Goal: Information Seeking & Learning: Learn about a topic

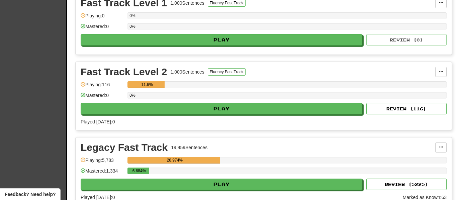
scroll to position [313, 0]
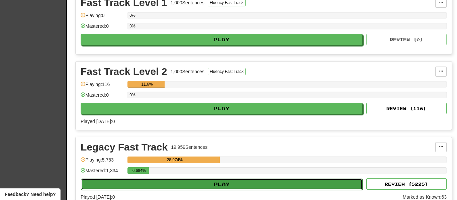
click at [97, 188] on button "Play" at bounding box center [222, 184] width 282 height 11
select select "********"
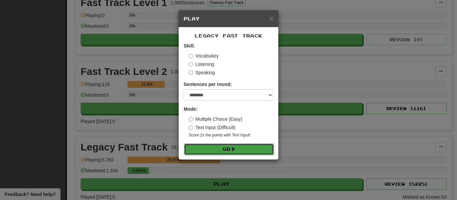
click at [242, 149] on button "Go" at bounding box center [229, 149] width 90 height 11
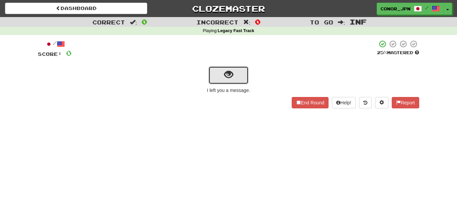
click at [227, 82] on button "show sentence" at bounding box center [228, 75] width 40 height 18
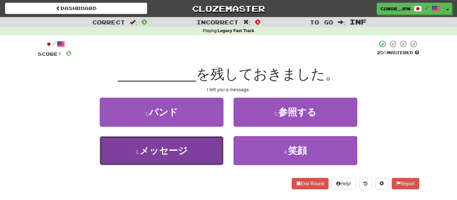
click at [165, 155] on span "メッセージ" at bounding box center [164, 151] width 48 height 10
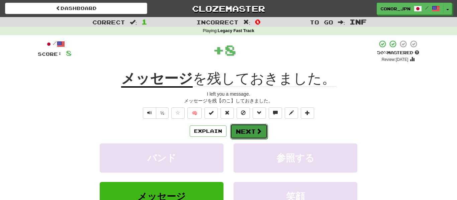
click at [245, 128] on button "Next" at bounding box center [248, 131] width 37 height 15
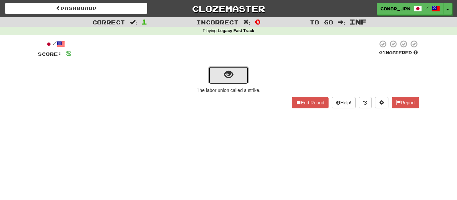
click at [224, 79] on span "show sentence" at bounding box center [228, 74] width 9 height 9
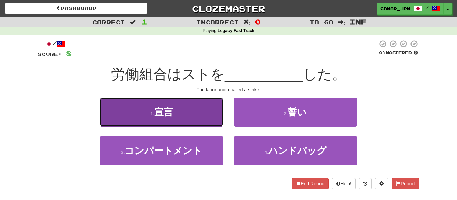
click at [128, 117] on button "1 . 宣言" at bounding box center [162, 112] width 124 height 29
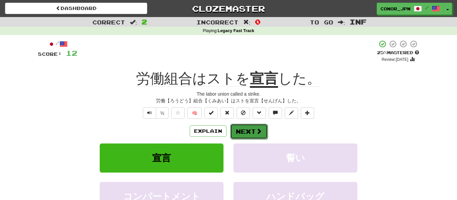
click at [245, 131] on button "Next" at bounding box center [248, 131] width 37 height 15
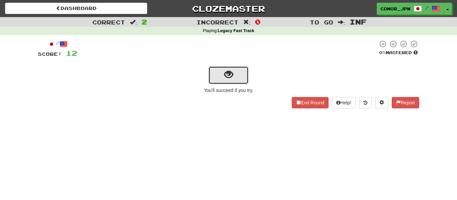
click at [213, 75] on button "show sentence" at bounding box center [228, 75] width 40 height 18
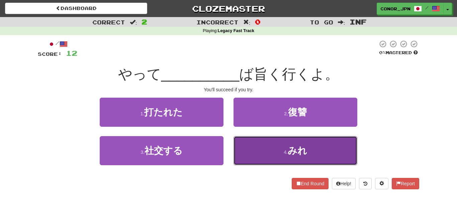
click at [269, 147] on button "4 . みれ" at bounding box center [296, 150] width 124 height 29
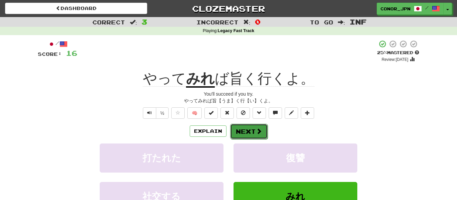
click at [243, 128] on button "Next" at bounding box center [248, 131] width 37 height 15
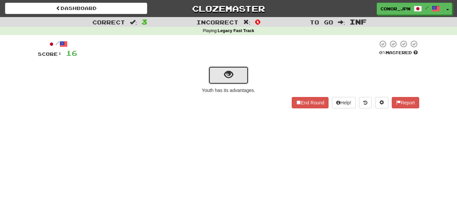
click at [221, 84] on button "show sentence" at bounding box center [228, 75] width 40 height 18
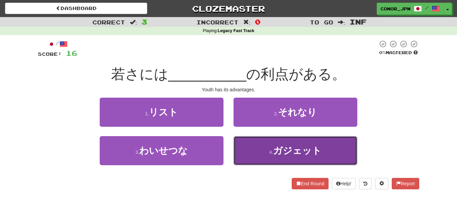
click at [248, 143] on button "4 . ガジェット" at bounding box center [296, 150] width 124 height 29
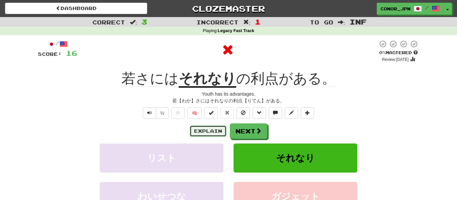
click at [218, 129] on button "Explain" at bounding box center [208, 130] width 37 height 11
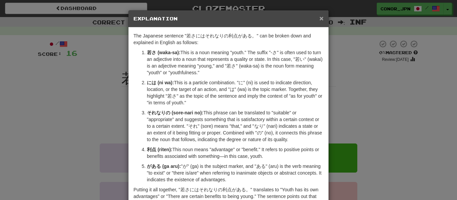
click at [320, 16] on span "×" at bounding box center [322, 18] width 4 height 8
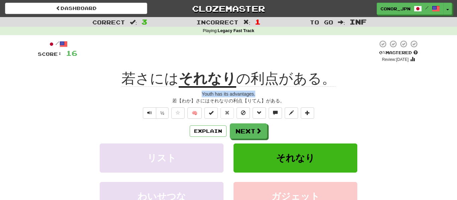
drag, startPoint x: 200, startPoint y: 93, endPoint x: 257, endPoint y: 92, distance: 56.6
click at [257, 92] on div "Youth has its advantages." at bounding box center [228, 94] width 381 height 7
copy div "Youth has its advantages."
click at [246, 126] on button "Next" at bounding box center [248, 131] width 37 height 15
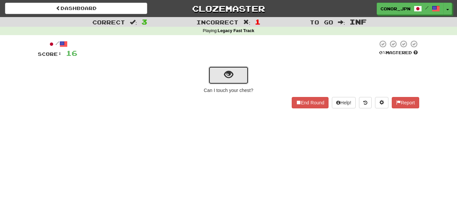
click at [219, 79] on button "show sentence" at bounding box center [228, 75] width 40 height 18
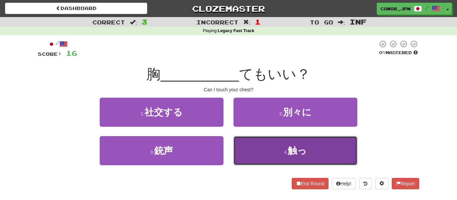
click at [296, 146] on span "触っ" at bounding box center [297, 151] width 19 height 10
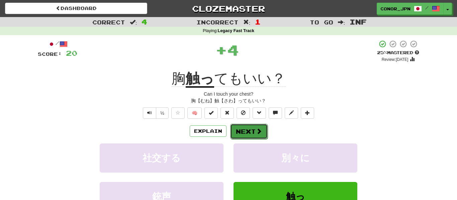
click at [255, 133] on button "Next" at bounding box center [248, 131] width 37 height 15
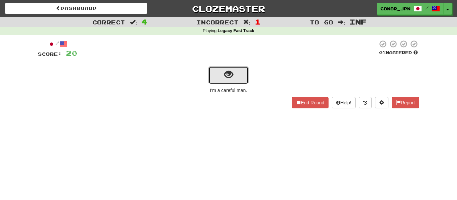
click at [210, 70] on button "show sentence" at bounding box center [228, 75] width 40 height 18
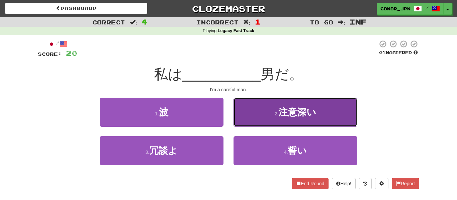
click at [247, 115] on button "2 . 注意深い" at bounding box center [296, 112] width 124 height 29
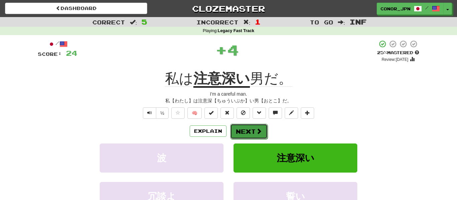
click at [246, 128] on button "Next" at bounding box center [248, 131] width 37 height 15
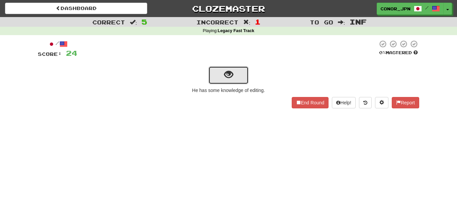
click at [224, 81] on button "show sentence" at bounding box center [228, 75] width 40 height 18
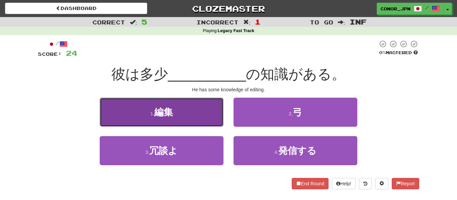
click at [190, 111] on button "1 . 編集" at bounding box center [162, 112] width 124 height 29
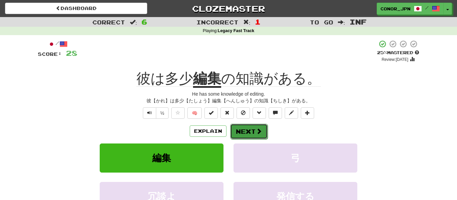
click at [246, 129] on button "Next" at bounding box center [248, 131] width 37 height 15
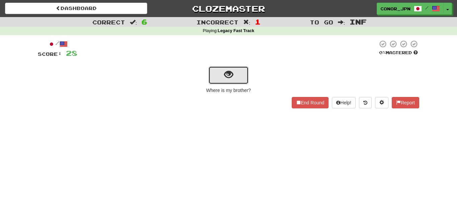
click at [225, 70] on span "show sentence" at bounding box center [228, 74] width 9 height 9
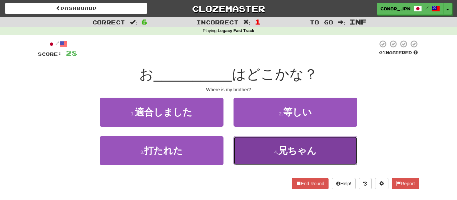
click at [270, 145] on button "4 . 兄ちゃん" at bounding box center [296, 150] width 124 height 29
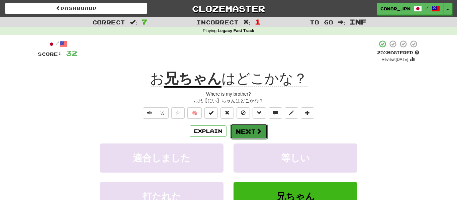
click at [245, 132] on button "Next" at bounding box center [248, 131] width 37 height 15
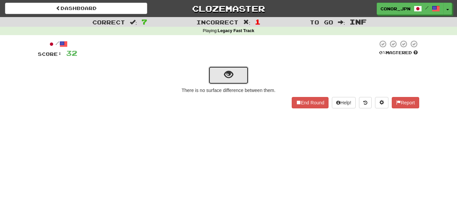
click at [215, 80] on button "show sentence" at bounding box center [228, 75] width 40 height 18
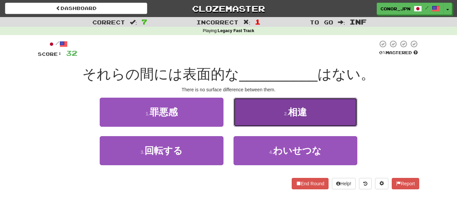
click at [293, 123] on button "2 . 相違" at bounding box center [296, 112] width 124 height 29
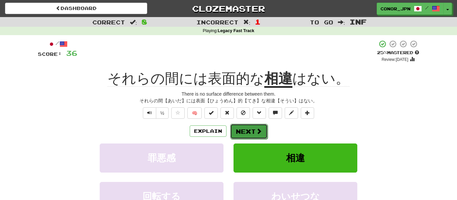
click at [241, 135] on button "Next" at bounding box center [248, 131] width 37 height 15
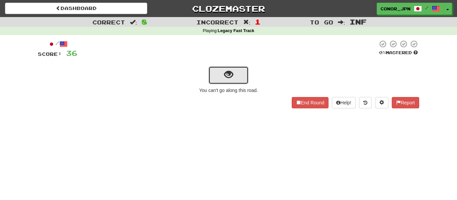
click at [212, 74] on button "show sentence" at bounding box center [228, 75] width 40 height 18
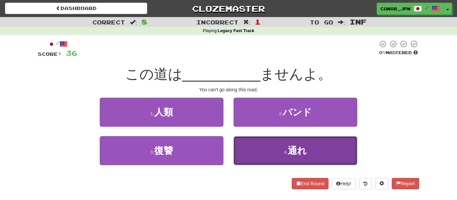
click at [293, 149] on span "通れ" at bounding box center [297, 151] width 19 height 10
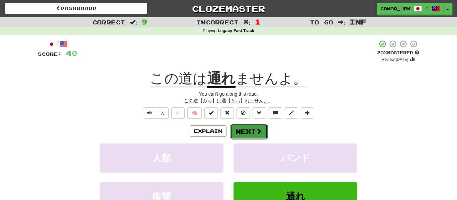
click at [252, 130] on button "Next" at bounding box center [248, 131] width 37 height 15
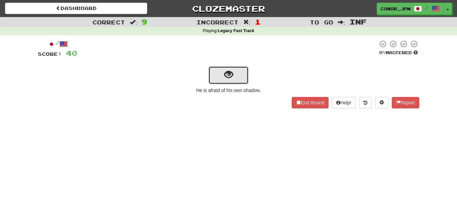
click at [230, 79] on span "show sentence" at bounding box center [228, 74] width 9 height 9
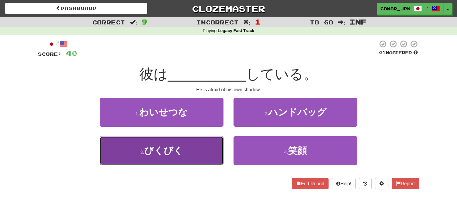
click at [112, 157] on button "3 . びくびく" at bounding box center [162, 150] width 124 height 29
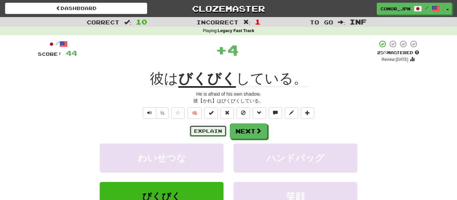
click at [208, 127] on button "Explain" at bounding box center [208, 130] width 37 height 11
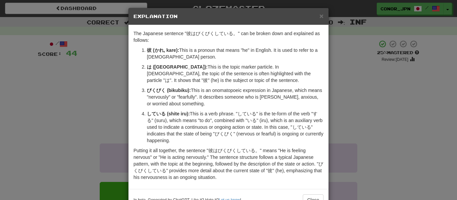
scroll to position [23, 0]
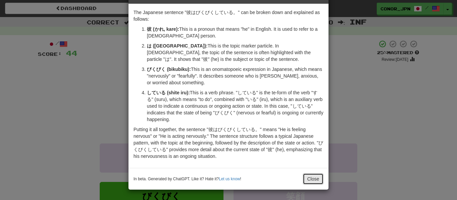
click at [309, 183] on button "Close" at bounding box center [313, 178] width 21 height 11
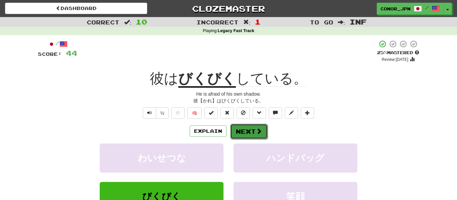
click at [241, 133] on button "Next" at bounding box center [248, 131] width 37 height 15
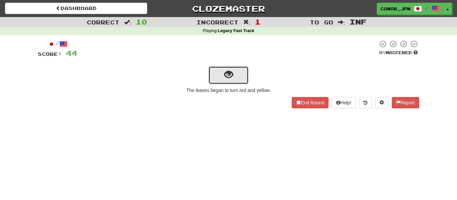
click at [232, 82] on button "show sentence" at bounding box center [228, 75] width 40 height 18
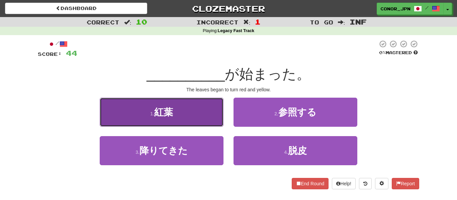
click at [133, 118] on button "1 . 紅葉" at bounding box center [162, 112] width 124 height 29
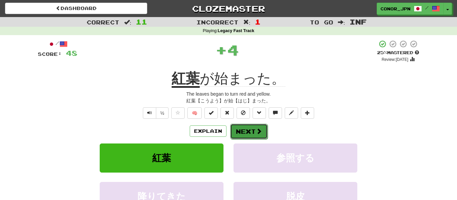
click at [261, 130] on span at bounding box center [259, 131] width 6 height 6
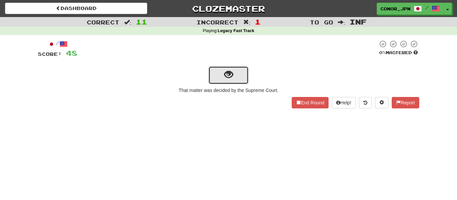
click at [227, 74] on span "show sentence" at bounding box center [228, 74] width 9 height 9
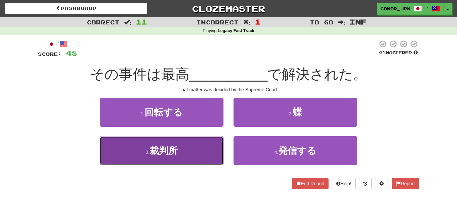
click at [150, 154] on small "3 ." at bounding box center [148, 152] width 4 height 5
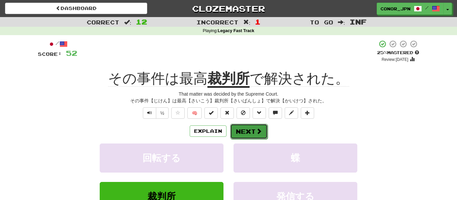
click at [250, 137] on button "Next" at bounding box center [248, 131] width 37 height 15
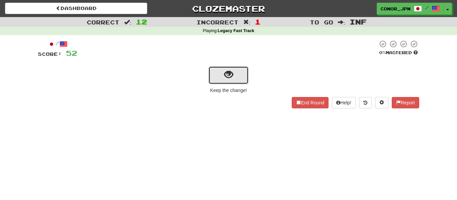
click at [217, 71] on button "show sentence" at bounding box center [228, 75] width 40 height 18
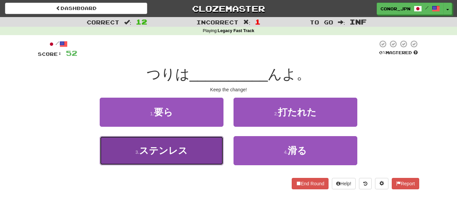
click at [171, 155] on span "ステンレス" at bounding box center [163, 151] width 49 height 10
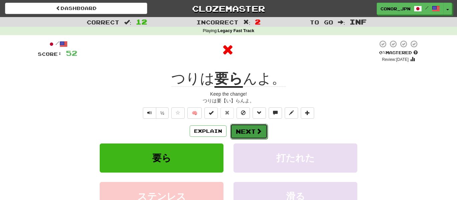
click at [238, 129] on button "Next" at bounding box center [248, 131] width 37 height 15
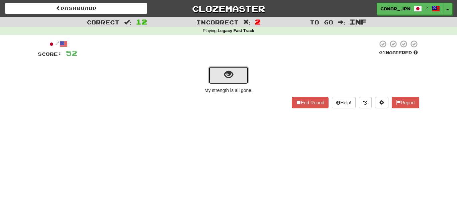
click at [218, 78] on button "show sentence" at bounding box center [228, 75] width 40 height 18
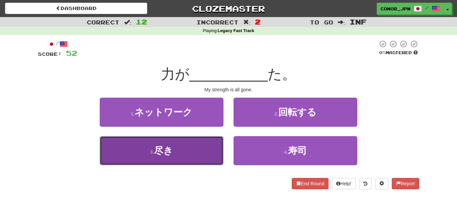
click at [201, 156] on button "3 . 尽き" at bounding box center [162, 150] width 124 height 29
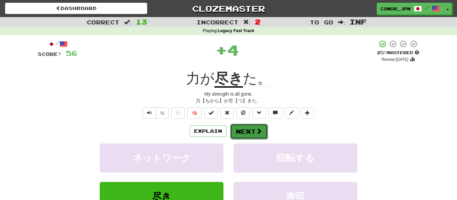
click at [247, 129] on button "Next" at bounding box center [248, 131] width 37 height 15
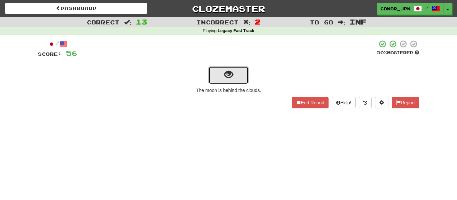
click at [220, 77] on button "show sentence" at bounding box center [228, 75] width 40 height 18
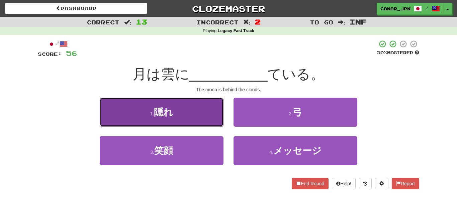
click at [183, 109] on button "1 . 隠れ" at bounding box center [162, 112] width 124 height 29
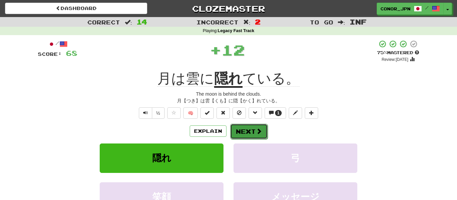
click at [235, 128] on button "Next" at bounding box center [248, 131] width 37 height 15
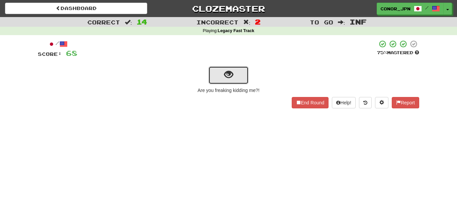
click at [217, 77] on button "show sentence" at bounding box center [228, 75] width 40 height 18
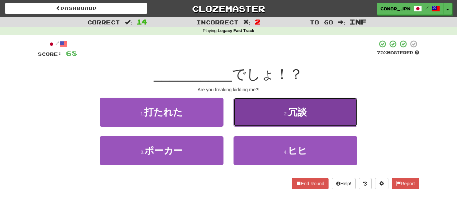
click at [245, 110] on button "2 . 冗談" at bounding box center [296, 112] width 124 height 29
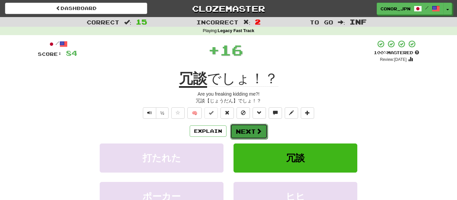
click at [242, 137] on button "Next" at bounding box center [248, 131] width 37 height 15
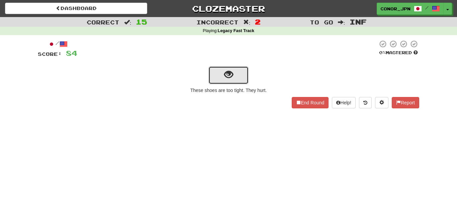
click at [231, 79] on span "show sentence" at bounding box center [228, 74] width 9 height 9
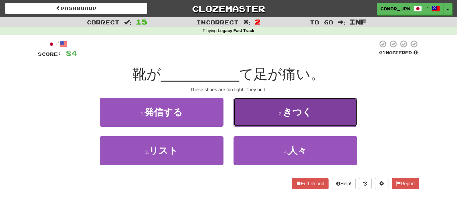
click at [287, 107] on span "きつく" at bounding box center [297, 112] width 29 height 10
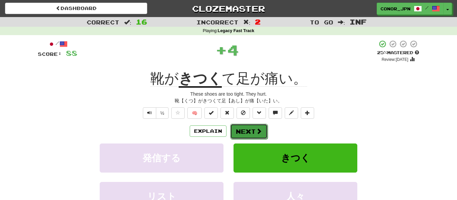
click at [246, 130] on button "Next" at bounding box center [248, 131] width 37 height 15
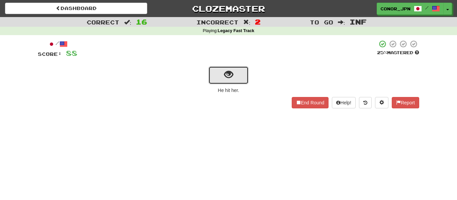
click at [221, 79] on button "show sentence" at bounding box center [228, 75] width 40 height 18
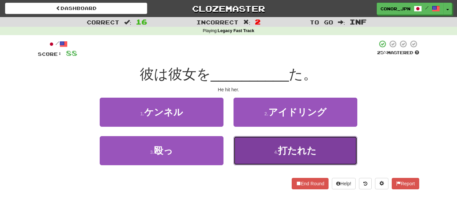
click at [266, 147] on button "4 . 打たれた" at bounding box center [296, 150] width 124 height 29
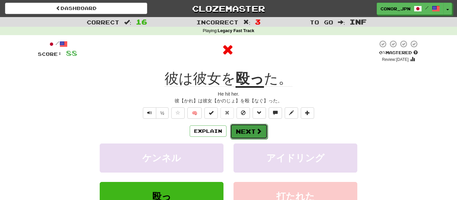
click at [253, 129] on button "Next" at bounding box center [248, 131] width 37 height 15
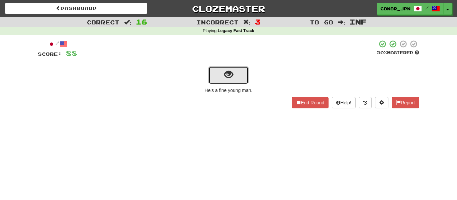
click at [212, 76] on button "show sentence" at bounding box center [228, 75] width 40 height 18
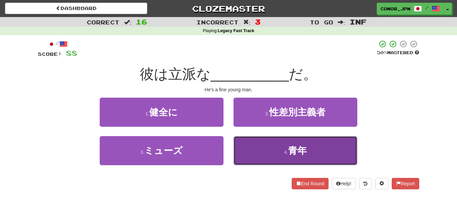
click at [261, 142] on button "4 . 青年" at bounding box center [296, 150] width 124 height 29
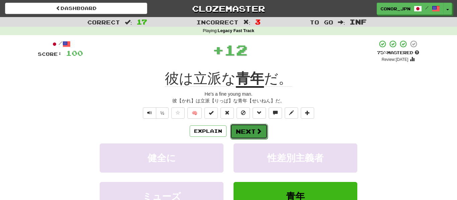
click at [249, 135] on button "Next" at bounding box center [248, 131] width 37 height 15
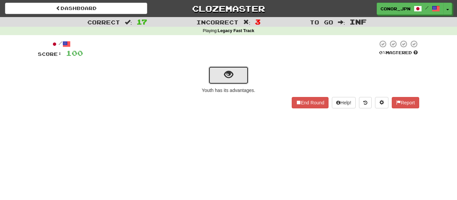
click at [220, 82] on button "show sentence" at bounding box center [228, 75] width 40 height 18
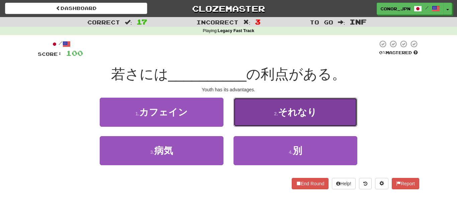
click at [261, 112] on button "2 . それなり" at bounding box center [296, 112] width 124 height 29
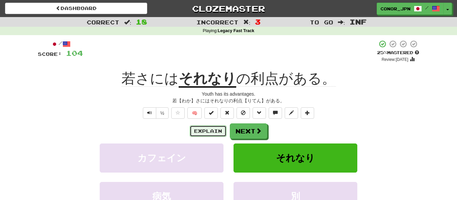
click at [215, 127] on button "Explain" at bounding box center [208, 130] width 37 height 11
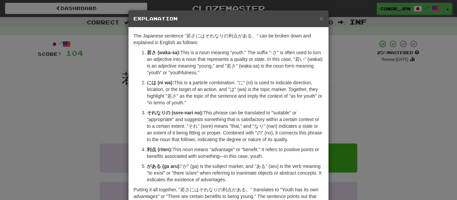
click at [49, 122] on div "× Explanation The Japanese sentence "若さにはそれなりの利点がある。" can be broken down and ex…" at bounding box center [228, 100] width 457 height 200
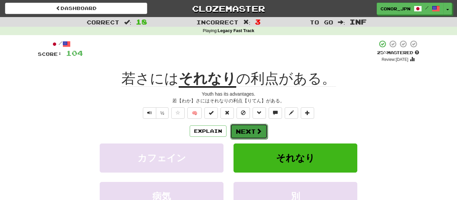
click at [236, 134] on button "Next" at bounding box center [248, 131] width 37 height 15
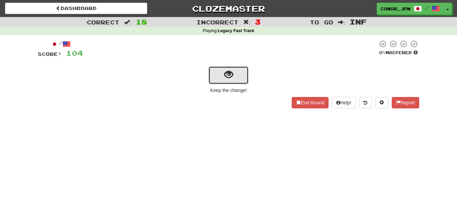
click at [220, 83] on button "show sentence" at bounding box center [228, 75] width 40 height 18
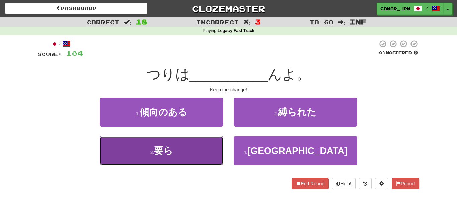
click at [192, 144] on button "3 . 要ら" at bounding box center [162, 150] width 124 height 29
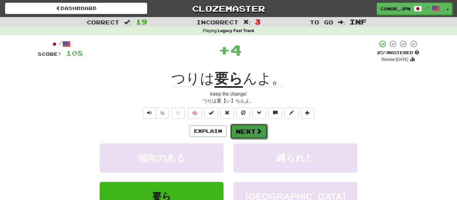
click at [238, 131] on button "Next" at bounding box center [248, 131] width 37 height 15
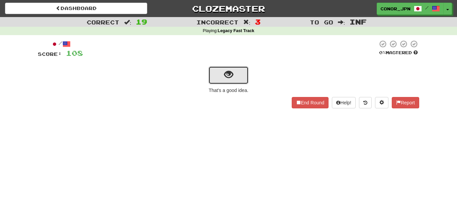
click at [222, 80] on button "show sentence" at bounding box center [228, 75] width 40 height 18
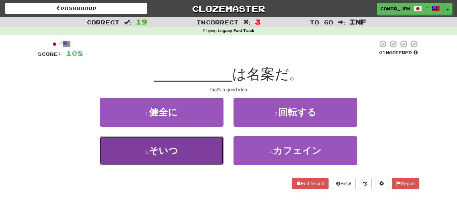
click at [178, 154] on button "3 . そいつ" at bounding box center [162, 150] width 124 height 29
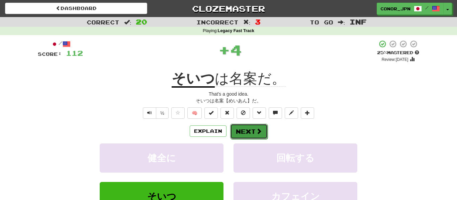
click at [248, 136] on button "Next" at bounding box center [248, 131] width 37 height 15
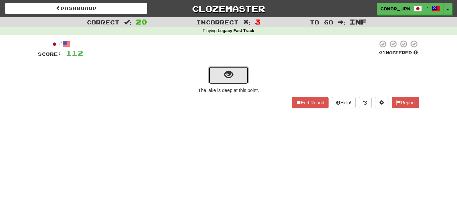
click at [218, 76] on button "show sentence" at bounding box center [228, 75] width 40 height 18
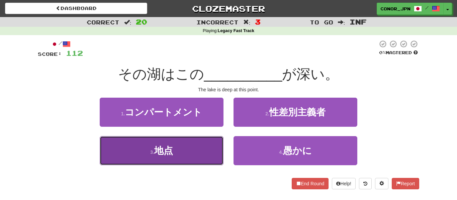
click at [185, 148] on button "3 . 地点" at bounding box center [162, 150] width 124 height 29
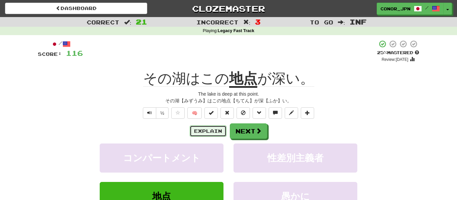
click at [203, 130] on button "Explain" at bounding box center [208, 130] width 37 height 11
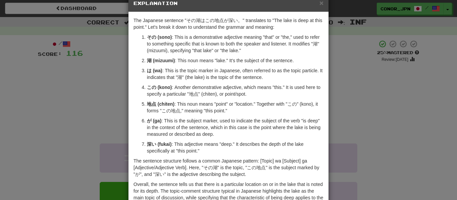
scroll to position [0, 0]
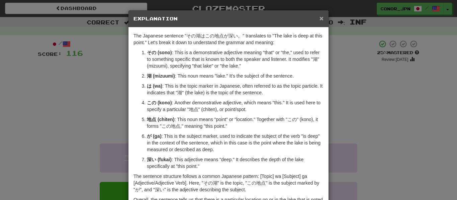
click at [321, 16] on span "×" at bounding box center [322, 18] width 4 height 8
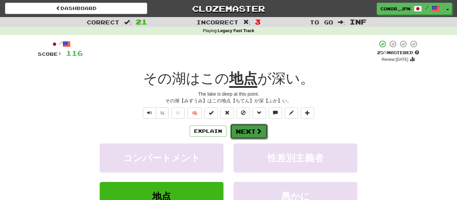
click at [241, 137] on button "Next" at bounding box center [248, 131] width 37 height 15
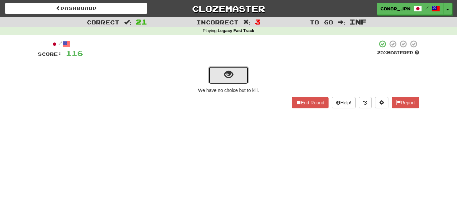
click at [233, 75] on span "show sentence" at bounding box center [228, 74] width 9 height 9
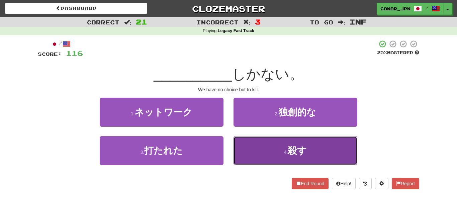
click at [272, 150] on button "4 . 殺す" at bounding box center [296, 150] width 124 height 29
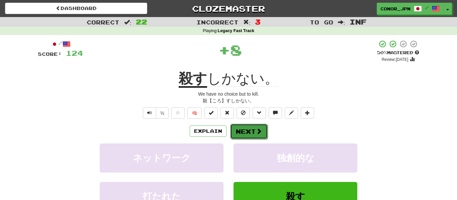
click at [247, 128] on button "Next" at bounding box center [248, 131] width 37 height 15
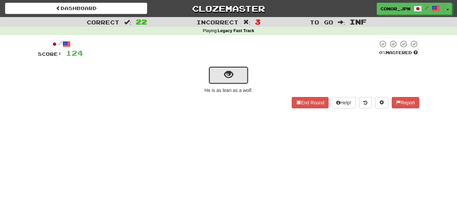
click at [214, 80] on button "show sentence" at bounding box center [228, 75] width 40 height 18
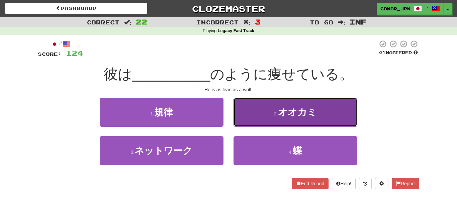
click at [267, 118] on button "2 . オオカミ" at bounding box center [296, 112] width 124 height 29
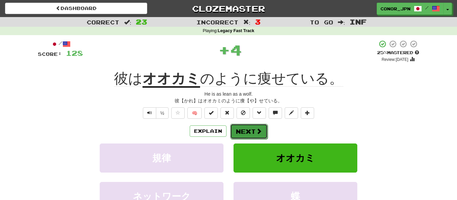
click at [252, 127] on button "Next" at bounding box center [248, 131] width 37 height 15
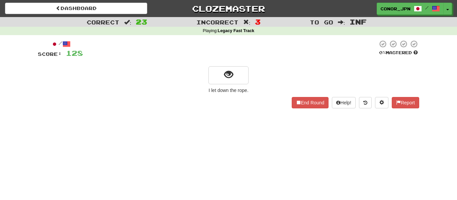
click at [226, 85] on div "/ Score: 128 0 % Mastered I let down the rope. End Round Help! Report" at bounding box center [228, 74] width 381 height 69
click at [224, 83] on button "show sentence" at bounding box center [228, 75] width 40 height 18
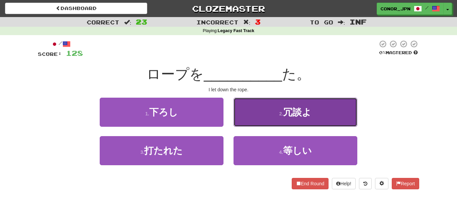
click at [263, 110] on button "2 . 冗談よ" at bounding box center [296, 112] width 124 height 29
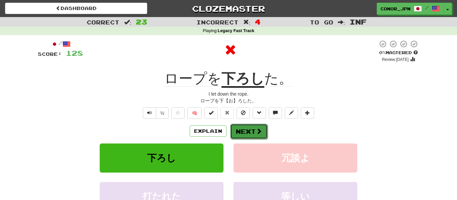
click at [243, 127] on button "Next" at bounding box center [248, 131] width 37 height 15
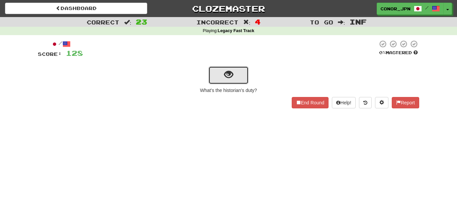
click at [223, 83] on button "show sentence" at bounding box center [228, 75] width 40 height 18
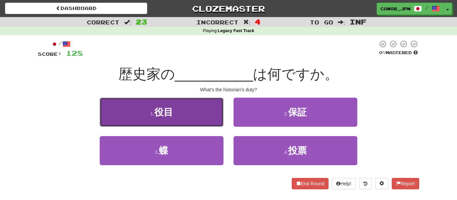
click at [210, 108] on button "1 . 役目" at bounding box center [162, 112] width 124 height 29
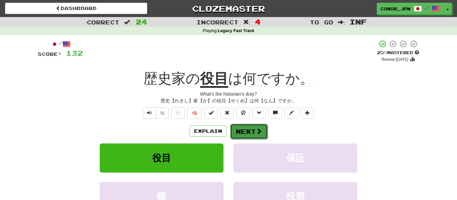
click at [245, 131] on button "Next" at bounding box center [248, 131] width 37 height 15
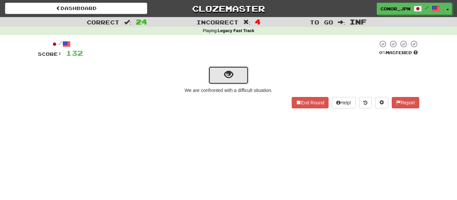
click at [231, 79] on span "show sentence" at bounding box center [228, 74] width 9 height 9
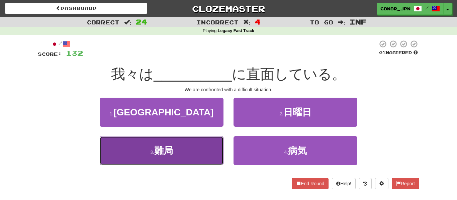
click at [213, 146] on button "3 . 難局" at bounding box center [162, 150] width 124 height 29
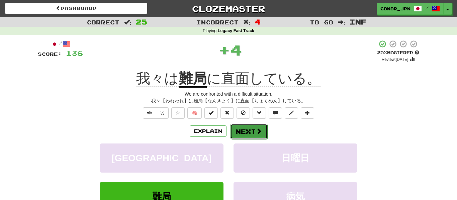
click at [241, 136] on button "Next" at bounding box center [248, 131] width 37 height 15
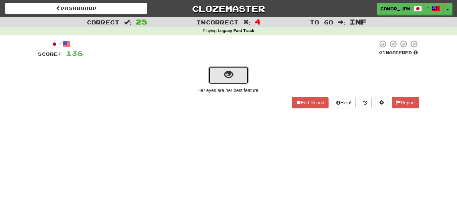
click at [212, 75] on button "show sentence" at bounding box center [228, 75] width 40 height 18
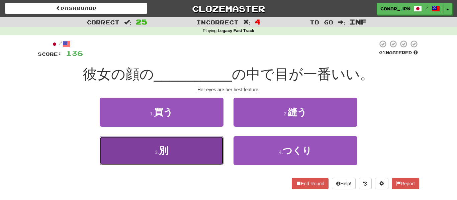
click at [204, 141] on button "3 . 別" at bounding box center [162, 150] width 124 height 29
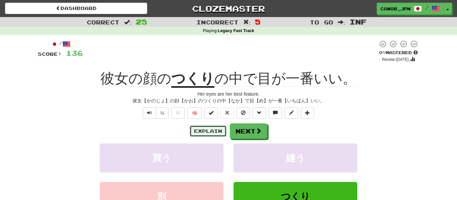
click at [205, 134] on button "Explain" at bounding box center [208, 130] width 37 height 11
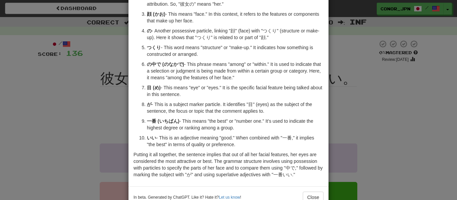
scroll to position [97, 0]
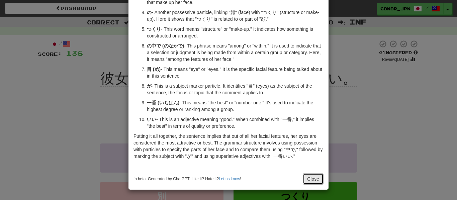
click at [310, 178] on button "Close" at bounding box center [313, 178] width 21 height 11
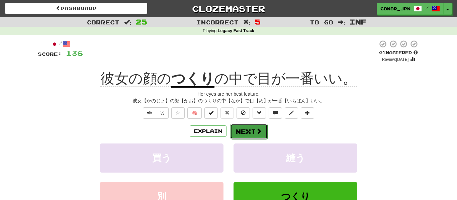
click at [242, 135] on button "Next" at bounding box center [248, 131] width 37 height 15
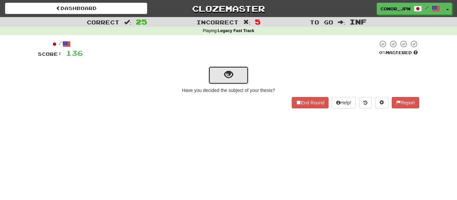
click at [222, 78] on button "show sentence" at bounding box center [228, 75] width 40 height 18
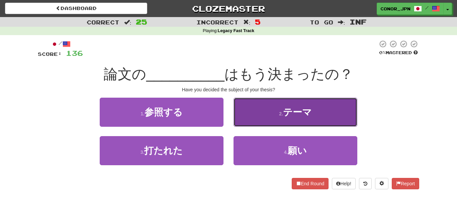
click at [312, 111] on span "テーマ" at bounding box center [297, 112] width 29 height 10
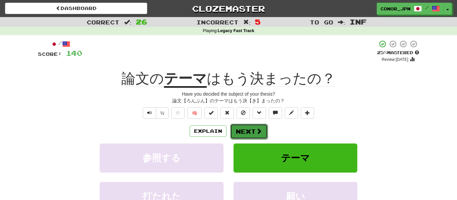
click at [256, 129] on span at bounding box center [259, 131] width 6 height 6
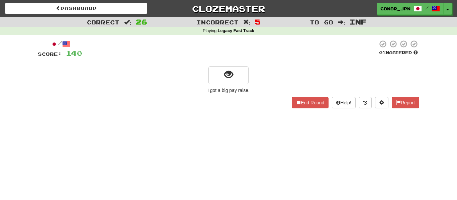
click at [217, 86] on div "/ Score: 140 0 % Mastered I got a big pay raise. End Round Help! Report" at bounding box center [228, 74] width 381 height 69
click at [214, 82] on button "show sentence" at bounding box center [228, 75] width 40 height 18
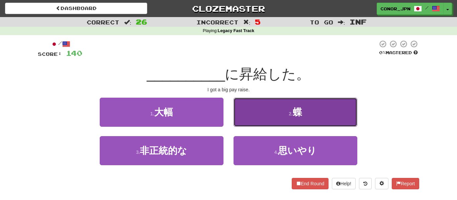
click at [284, 123] on button "2 . 蝶" at bounding box center [296, 112] width 124 height 29
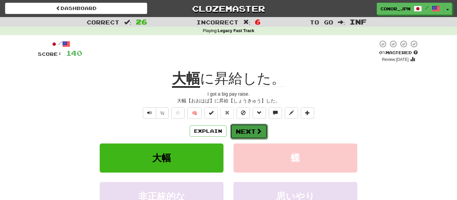
click at [250, 130] on button "Next" at bounding box center [248, 131] width 37 height 15
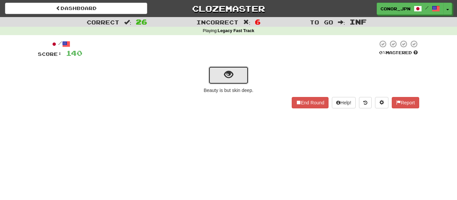
click at [226, 71] on span "show sentence" at bounding box center [228, 74] width 9 height 9
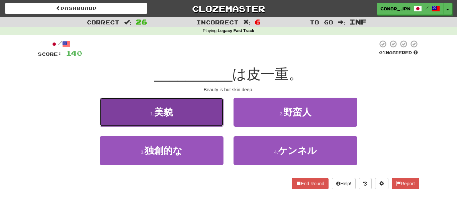
click at [156, 124] on button "1 . 美貌" at bounding box center [162, 112] width 124 height 29
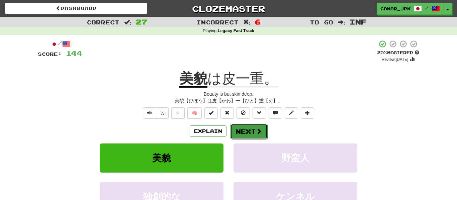
click at [257, 131] on span at bounding box center [259, 131] width 6 height 6
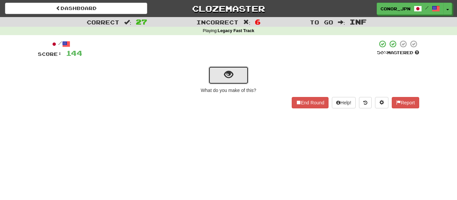
click at [231, 75] on span "show sentence" at bounding box center [228, 74] width 9 height 9
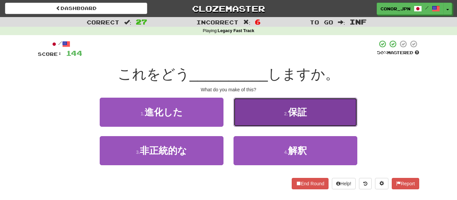
click at [260, 101] on button "2 . 保証" at bounding box center [296, 112] width 124 height 29
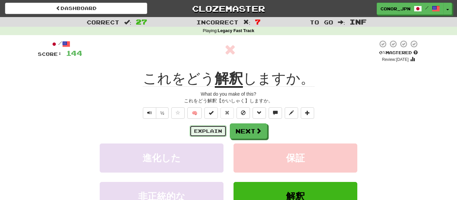
click at [212, 133] on button "Explain" at bounding box center [208, 130] width 37 height 11
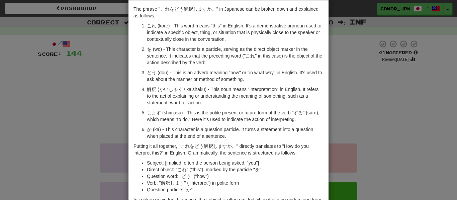
scroll to position [90, 0]
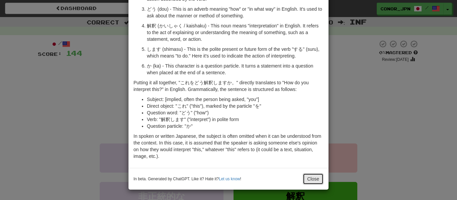
click at [304, 176] on button "Close" at bounding box center [313, 178] width 21 height 11
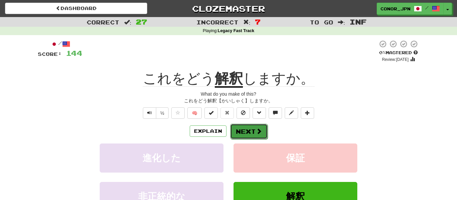
click at [249, 136] on button "Next" at bounding box center [248, 131] width 37 height 15
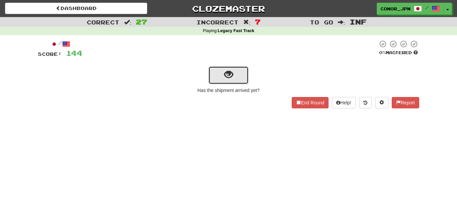
click at [236, 68] on button "show sentence" at bounding box center [228, 75] width 40 height 18
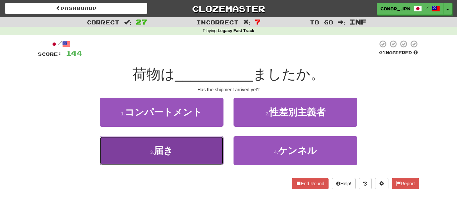
click at [141, 159] on button "3 . 届き" at bounding box center [162, 150] width 124 height 29
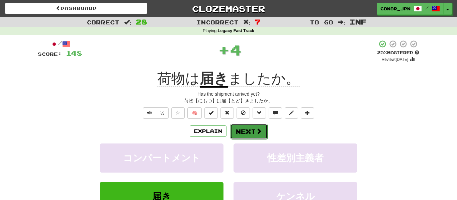
click at [242, 133] on button "Next" at bounding box center [248, 131] width 37 height 15
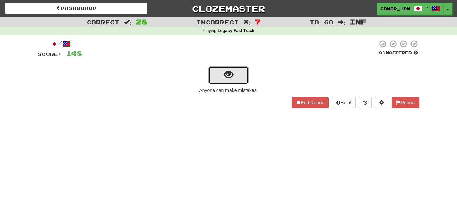
click at [225, 81] on button "show sentence" at bounding box center [228, 75] width 40 height 18
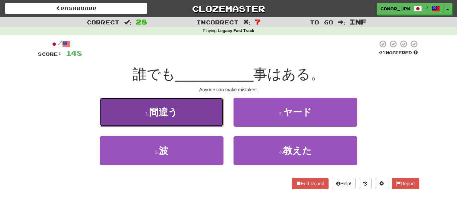
click at [199, 102] on button "1 . 間違う" at bounding box center [162, 112] width 124 height 29
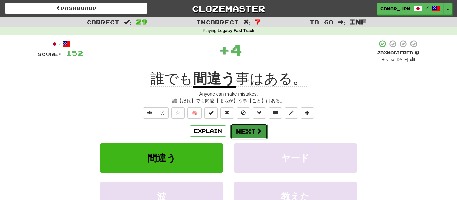
click at [247, 134] on button "Next" at bounding box center [248, 131] width 37 height 15
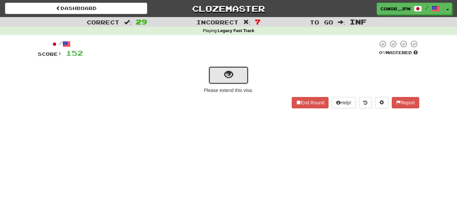
click at [220, 79] on button "show sentence" at bounding box center [228, 75] width 40 height 18
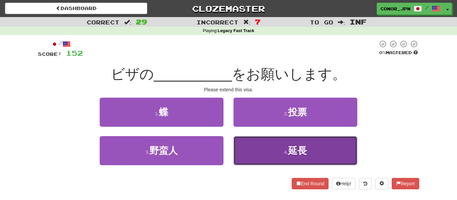
click at [282, 151] on button "4 . 延長" at bounding box center [296, 150] width 124 height 29
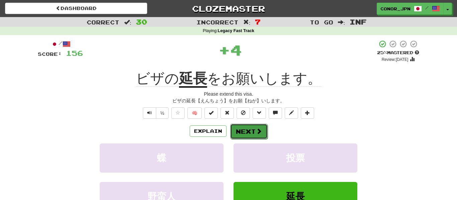
click at [240, 129] on button "Next" at bounding box center [248, 131] width 37 height 15
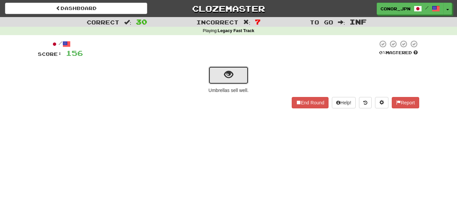
click at [220, 71] on button "show sentence" at bounding box center [228, 75] width 40 height 18
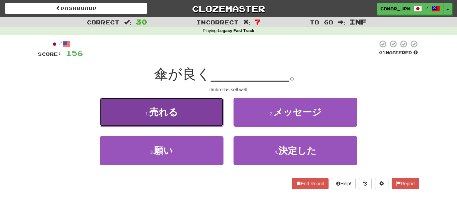
click at [202, 107] on button "1 . 売れる" at bounding box center [162, 112] width 124 height 29
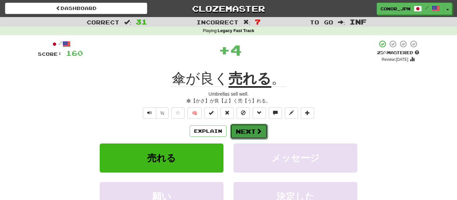
click at [250, 132] on button "Next" at bounding box center [248, 131] width 37 height 15
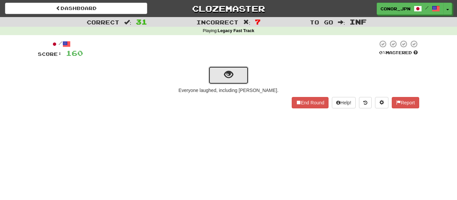
click at [225, 77] on span "show sentence" at bounding box center [228, 74] width 9 height 9
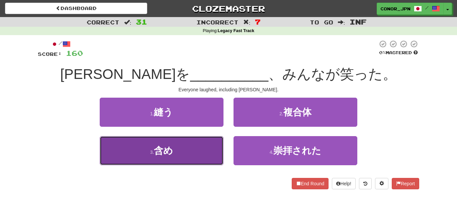
click at [203, 150] on button "3 . 含め" at bounding box center [162, 150] width 124 height 29
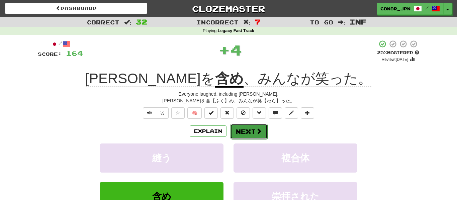
click at [254, 132] on button "Next" at bounding box center [248, 131] width 37 height 15
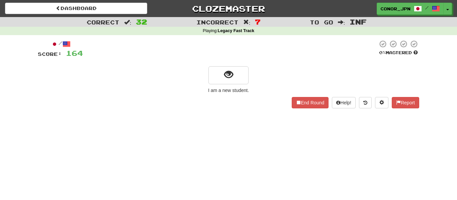
click at [225, 85] on div "/ Score: 164 0 % Mastered I am a new student. End Round Help! Report" at bounding box center [228, 74] width 381 height 69
click at [220, 79] on button "show sentence" at bounding box center [228, 75] width 40 height 18
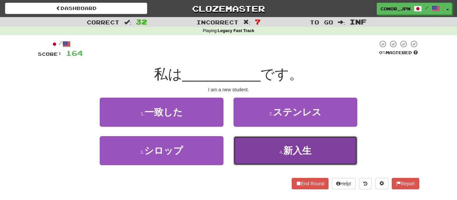
click at [261, 147] on button "4 . 新入生" at bounding box center [296, 150] width 124 height 29
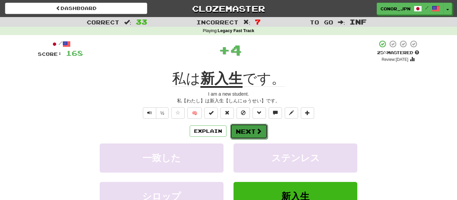
click at [248, 134] on button "Next" at bounding box center [248, 131] width 37 height 15
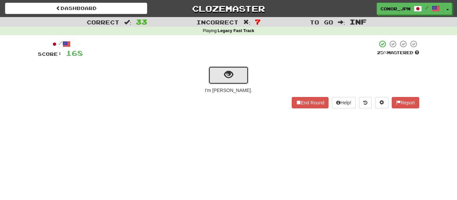
click at [225, 79] on span "show sentence" at bounding box center [228, 74] width 9 height 9
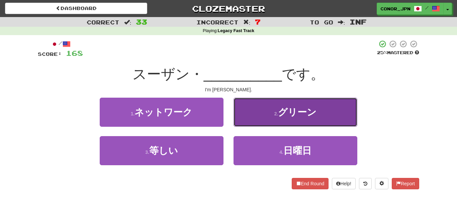
click at [270, 112] on button "2 . グリーン" at bounding box center [296, 112] width 124 height 29
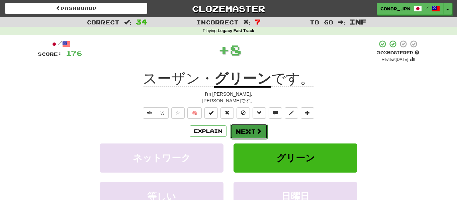
click at [249, 138] on button "Next" at bounding box center [248, 131] width 37 height 15
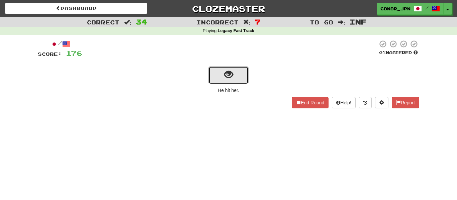
click at [237, 75] on button "show sentence" at bounding box center [228, 75] width 40 height 18
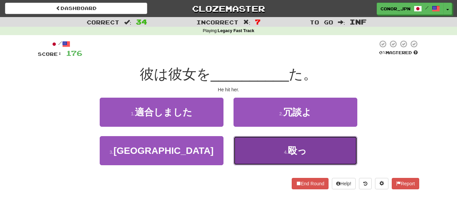
click at [274, 158] on button "4 . 殴っ" at bounding box center [296, 150] width 124 height 29
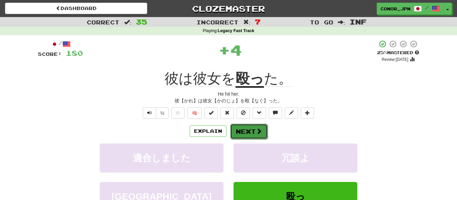
click at [261, 133] on span at bounding box center [259, 131] width 6 height 6
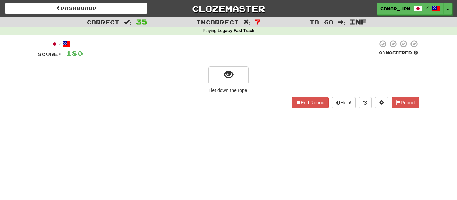
click at [239, 85] on div "/ Score: 180 0 % Mastered I let down the rope. End Round Help! Report" at bounding box center [228, 74] width 381 height 69
click at [221, 74] on button "show sentence" at bounding box center [228, 75] width 40 height 18
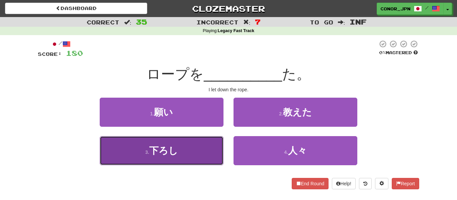
click at [205, 146] on button "3 . 下ろし" at bounding box center [162, 150] width 124 height 29
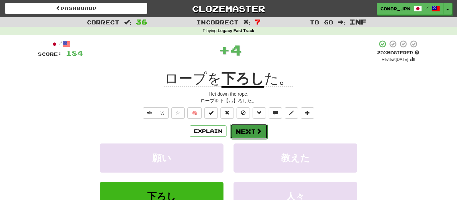
click at [251, 135] on button "Next" at bounding box center [248, 131] width 37 height 15
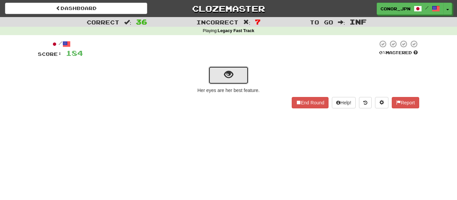
click at [225, 77] on span "show sentence" at bounding box center [228, 74] width 9 height 9
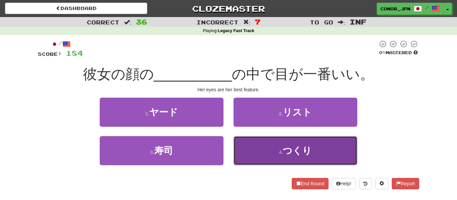
click at [271, 155] on button "4 . つくり" at bounding box center [296, 150] width 124 height 29
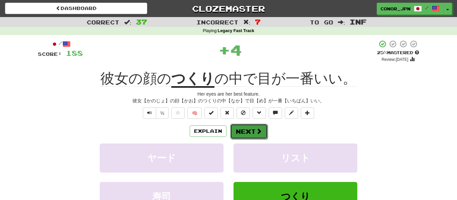
click at [249, 138] on button "Next" at bounding box center [248, 131] width 37 height 15
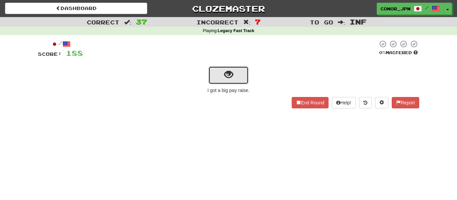
click at [225, 76] on span "show sentence" at bounding box center [228, 74] width 9 height 9
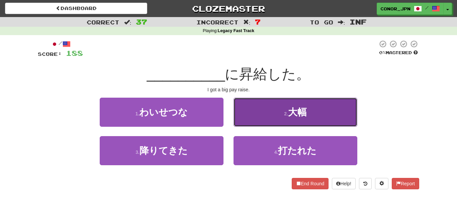
click at [272, 109] on button "2 . 大幅" at bounding box center [296, 112] width 124 height 29
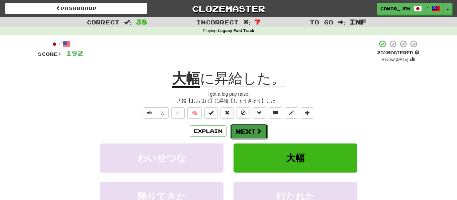
click at [251, 137] on button "Next" at bounding box center [248, 131] width 37 height 15
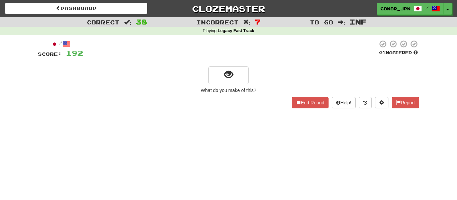
click at [234, 88] on div "What do you make of this?" at bounding box center [228, 90] width 381 height 7
click at [215, 77] on button "show sentence" at bounding box center [228, 75] width 40 height 18
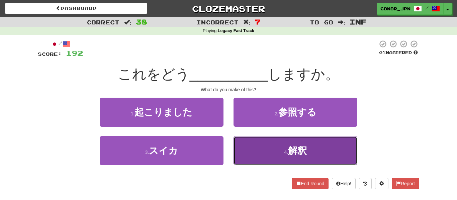
click at [247, 144] on button "4 . 解釈" at bounding box center [296, 150] width 124 height 29
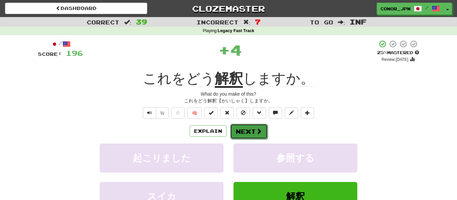
click at [250, 134] on button "Next" at bounding box center [248, 131] width 37 height 15
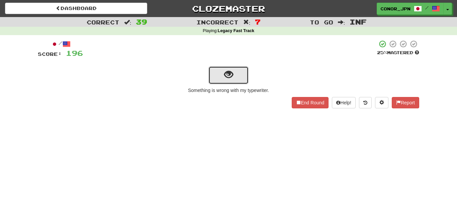
click at [223, 75] on button "show sentence" at bounding box center [228, 75] width 40 height 18
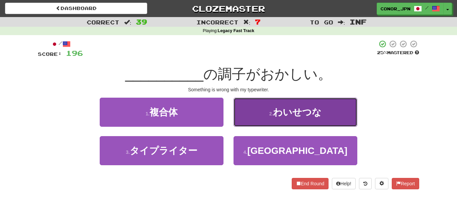
click at [288, 110] on span "わいせつな" at bounding box center [297, 112] width 49 height 10
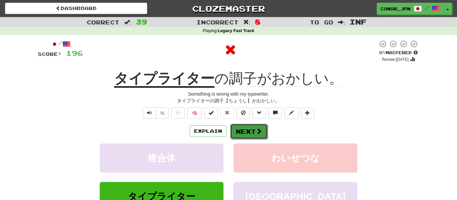
click at [246, 128] on button "Next" at bounding box center [248, 131] width 37 height 15
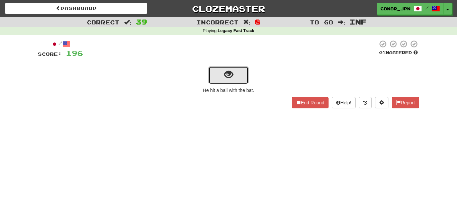
click at [235, 81] on button "show sentence" at bounding box center [228, 75] width 40 height 18
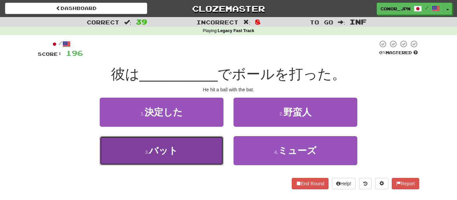
click at [202, 149] on button "3 . バット" at bounding box center [162, 150] width 124 height 29
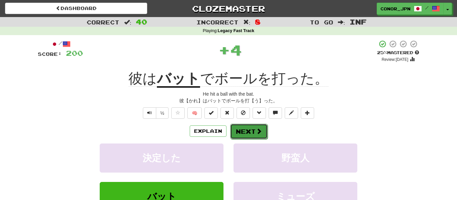
click at [263, 133] on button "Next" at bounding box center [248, 131] width 37 height 15
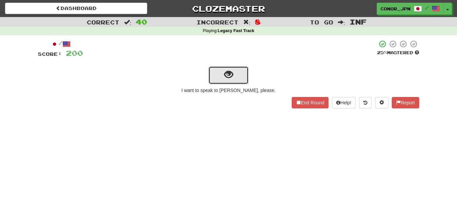
click at [236, 75] on button "show sentence" at bounding box center [228, 75] width 40 height 18
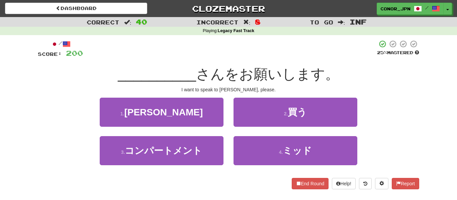
click at [179, 97] on div "/ Score: 200 25 % Mastered __________ さんをお願いします。 I want to speak to Mr. Sato, p…" at bounding box center [228, 115] width 381 height 150
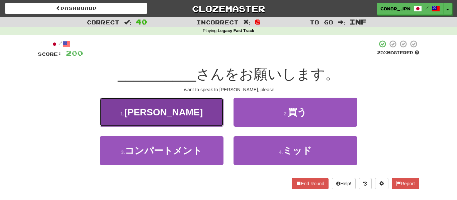
click at [189, 117] on button "1 . 佐藤" at bounding box center [162, 112] width 124 height 29
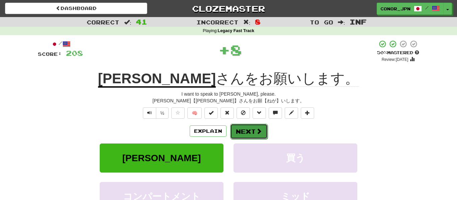
click at [239, 133] on button "Next" at bounding box center [248, 131] width 37 height 15
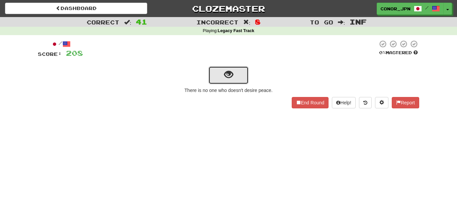
click at [219, 72] on button "show sentence" at bounding box center [228, 75] width 40 height 18
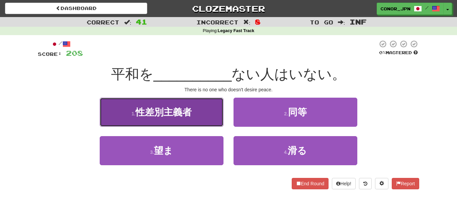
click at [209, 107] on button "1 . 性差別主義者" at bounding box center [162, 112] width 124 height 29
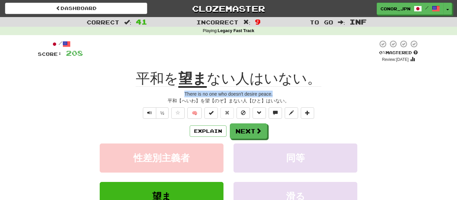
drag, startPoint x: 181, startPoint y: 93, endPoint x: 273, endPoint y: 93, distance: 92.0
click at [273, 93] on div "There is no one who doesn't desire peace." at bounding box center [228, 94] width 381 height 7
copy div "There is no one who doesn't desire peace."
click at [246, 133] on button "Next" at bounding box center [248, 131] width 37 height 15
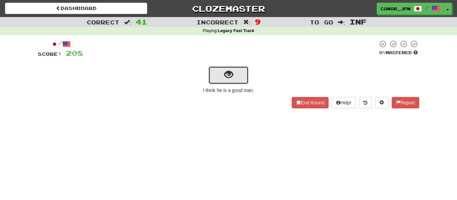
click at [220, 73] on button "show sentence" at bounding box center [228, 75] width 40 height 18
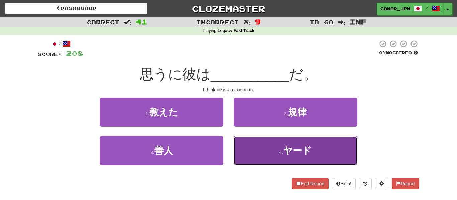
click at [294, 152] on span "ヤード" at bounding box center [297, 151] width 29 height 10
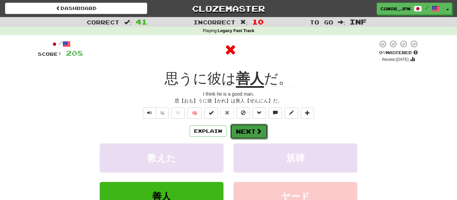
click at [254, 135] on button "Next" at bounding box center [248, 131] width 37 height 15
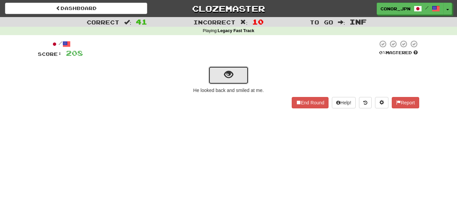
click at [214, 76] on button "show sentence" at bounding box center [228, 75] width 40 height 18
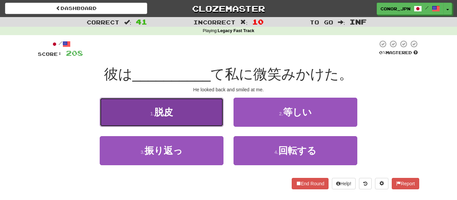
click at [190, 121] on button "1 . 脱皮" at bounding box center [162, 112] width 124 height 29
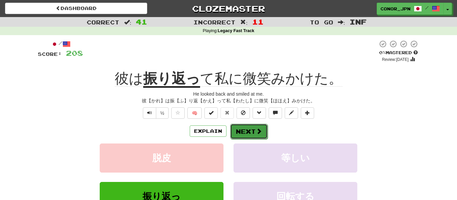
click at [237, 132] on button "Next" at bounding box center [248, 131] width 37 height 15
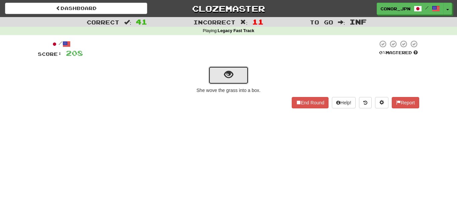
click at [230, 77] on span "show sentence" at bounding box center [228, 74] width 9 height 9
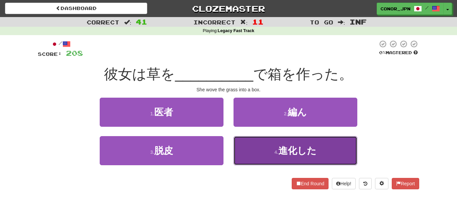
click at [267, 146] on button "4 . 進化した" at bounding box center [296, 150] width 124 height 29
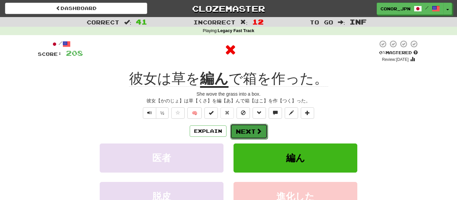
click at [246, 135] on button "Next" at bounding box center [248, 131] width 37 height 15
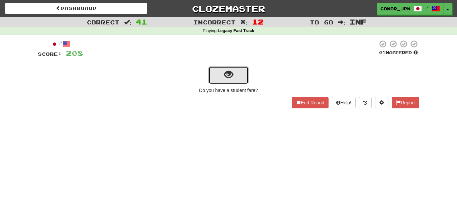
click at [216, 78] on button "show sentence" at bounding box center [228, 75] width 40 height 18
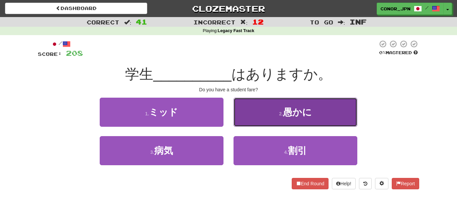
click at [264, 124] on button "2 . 愚かに" at bounding box center [296, 112] width 124 height 29
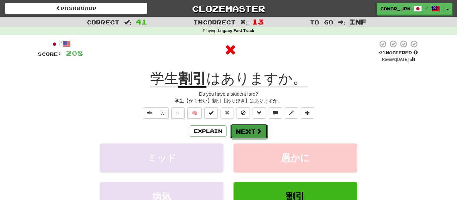
click at [257, 128] on span at bounding box center [259, 131] width 6 height 6
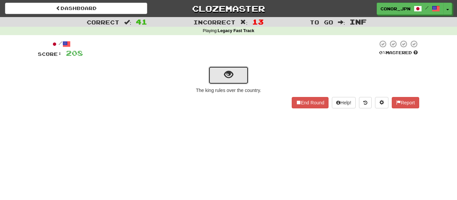
click at [215, 84] on button "show sentence" at bounding box center [228, 75] width 40 height 18
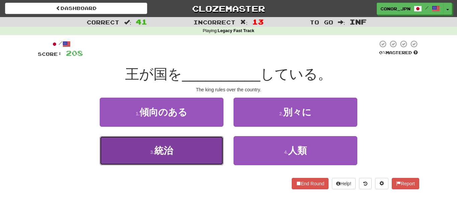
click at [196, 149] on button "3 . 統治" at bounding box center [162, 150] width 124 height 29
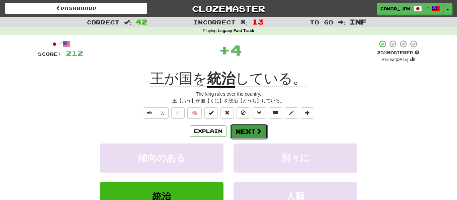
click at [243, 134] on button "Next" at bounding box center [248, 131] width 37 height 15
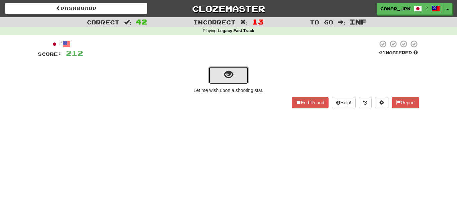
click at [224, 79] on span "show sentence" at bounding box center [228, 74] width 9 height 9
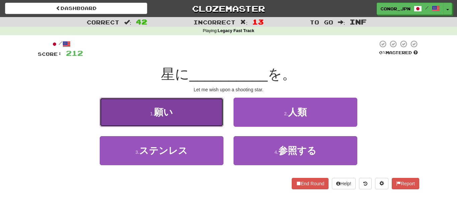
click at [194, 108] on button "1 . 願い" at bounding box center [162, 112] width 124 height 29
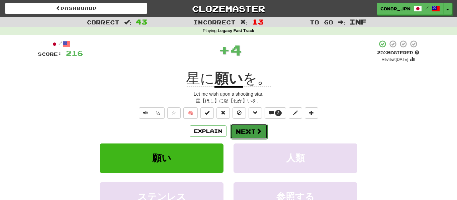
click at [250, 133] on button "Next" at bounding box center [248, 131] width 37 height 15
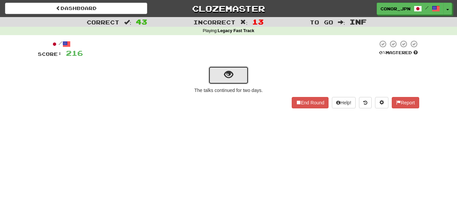
click at [215, 81] on button "show sentence" at bounding box center [228, 75] width 40 height 18
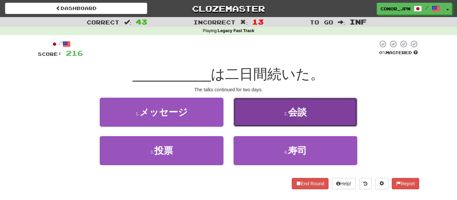
click at [275, 116] on button "2 . 会談" at bounding box center [296, 112] width 124 height 29
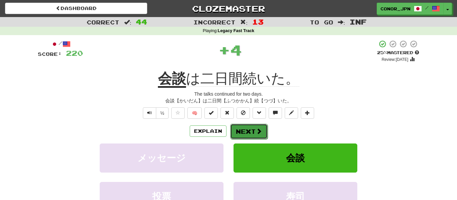
click at [249, 132] on button "Next" at bounding box center [248, 131] width 37 height 15
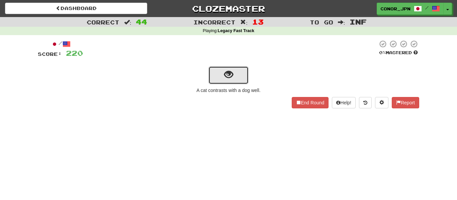
click at [225, 82] on button "show sentence" at bounding box center [228, 75] width 40 height 18
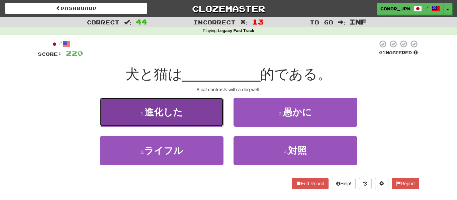
click at [183, 111] on span "進化した" at bounding box center [164, 112] width 38 height 10
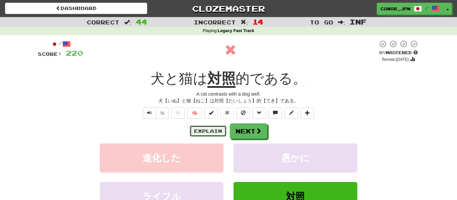
click at [204, 130] on button "Explain" at bounding box center [208, 130] width 37 height 11
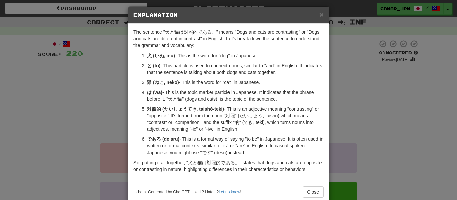
scroll to position [7, 0]
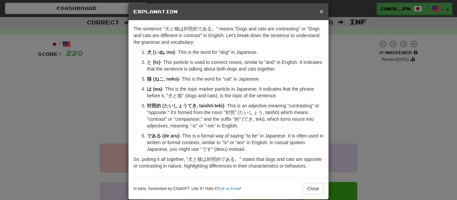
click at [323, 11] on span "×" at bounding box center [322, 11] width 4 height 8
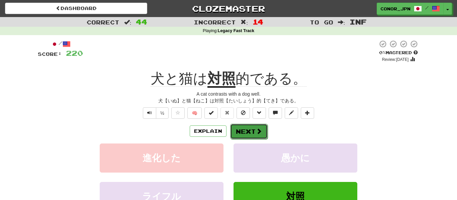
click at [249, 128] on button "Next" at bounding box center [248, 131] width 37 height 15
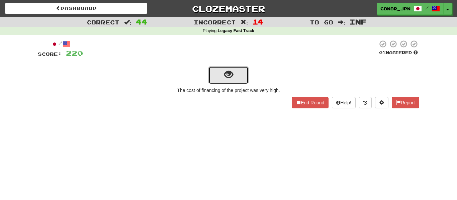
click at [234, 76] on button "show sentence" at bounding box center [228, 75] width 40 height 18
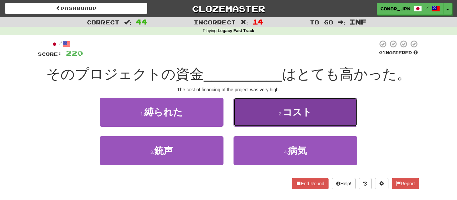
click at [267, 124] on button "2 . コスト" at bounding box center [296, 112] width 124 height 29
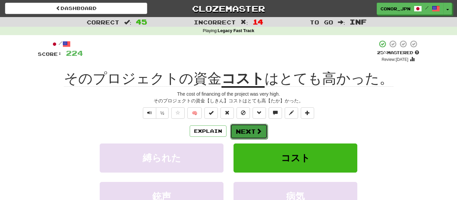
click at [261, 129] on button "Next" at bounding box center [248, 131] width 37 height 15
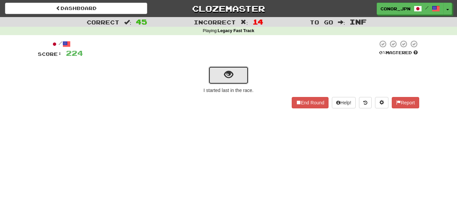
click at [226, 82] on button "show sentence" at bounding box center [228, 75] width 40 height 18
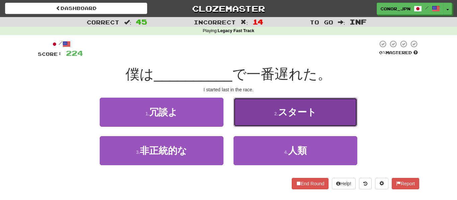
click at [278, 119] on button "2 . スタート" at bounding box center [296, 112] width 124 height 29
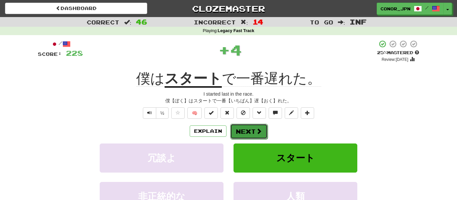
click at [253, 132] on button "Next" at bounding box center [248, 131] width 37 height 15
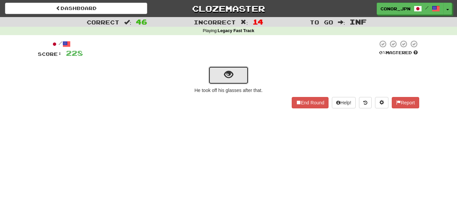
click at [222, 75] on button "show sentence" at bounding box center [228, 75] width 40 height 18
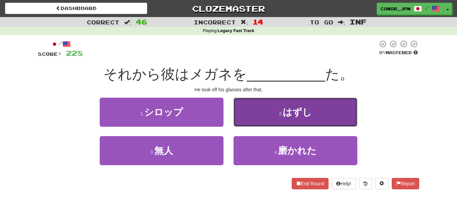
click at [260, 113] on button "2 . はずし" at bounding box center [296, 112] width 124 height 29
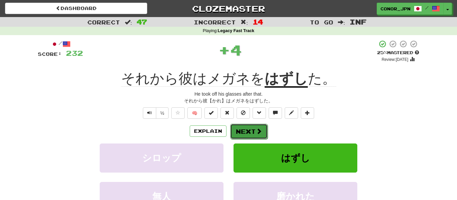
click at [252, 126] on button "Next" at bounding box center [248, 131] width 37 height 15
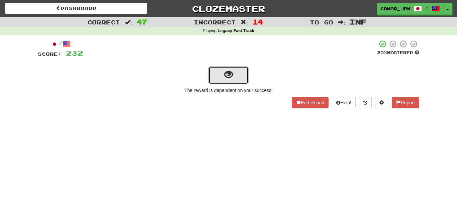
click at [226, 81] on button "show sentence" at bounding box center [228, 75] width 40 height 18
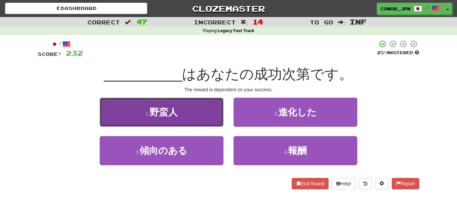
click at [185, 104] on button "1 . 野蛮人" at bounding box center [162, 112] width 124 height 29
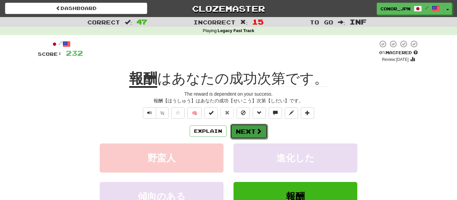
click at [246, 132] on button "Next" at bounding box center [248, 131] width 37 height 15
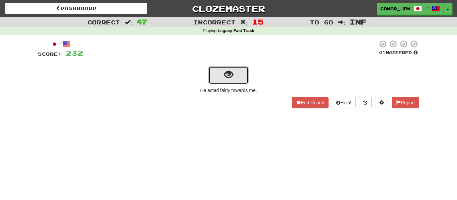
click at [234, 78] on button "show sentence" at bounding box center [228, 75] width 40 height 18
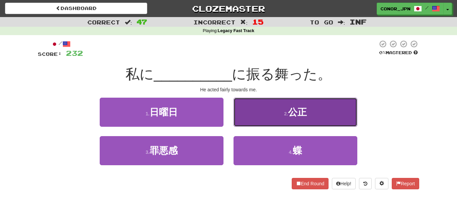
click at [255, 121] on button "2 . 公正" at bounding box center [296, 112] width 124 height 29
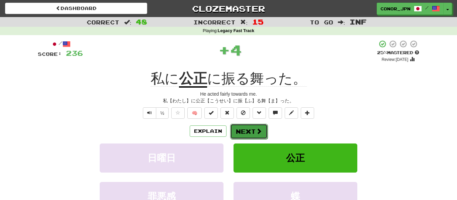
click at [250, 130] on button "Next" at bounding box center [248, 131] width 37 height 15
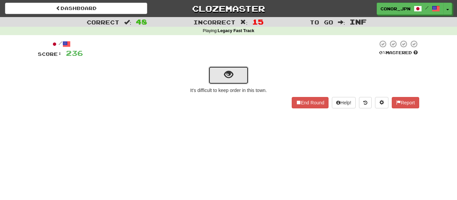
click at [228, 82] on button "show sentence" at bounding box center [228, 75] width 40 height 18
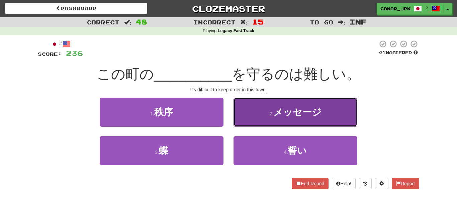
click at [256, 107] on button "2 . メッセージ" at bounding box center [296, 112] width 124 height 29
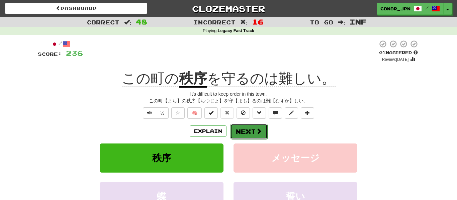
click at [246, 135] on button "Next" at bounding box center [248, 131] width 37 height 15
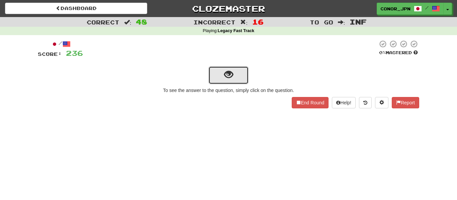
click at [230, 73] on span "show sentence" at bounding box center [228, 74] width 9 height 9
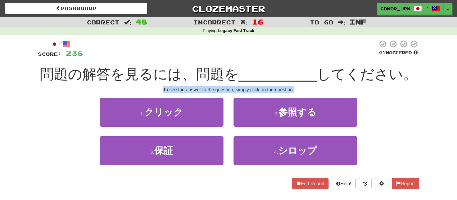
drag, startPoint x: 160, startPoint y: 91, endPoint x: 302, endPoint y: 90, distance: 141.5
click at [302, 90] on div "To see the answer to the question, simply click on the question." at bounding box center [228, 89] width 381 height 7
copy div "To see the answer to the question, simply click on the question."
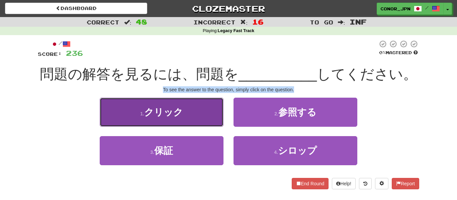
click at [188, 111] on button "1 . クリック" at bounding box center [162, 112] width 124 height 29
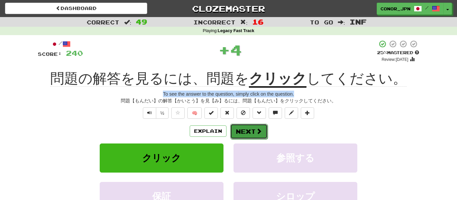
click at [243, 130] on button "Next" at bounding box center [248, 131] width 37 height 15
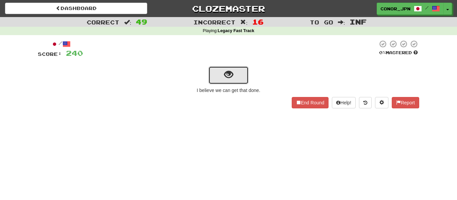
click at [239, 74] on button "show sentence" at bounding box center [228, 75] width 40 height 18
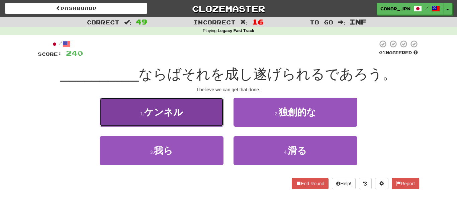
click at [150, 110] on span "ケンネル" at bounding box center [163, 112] width 39 height 10
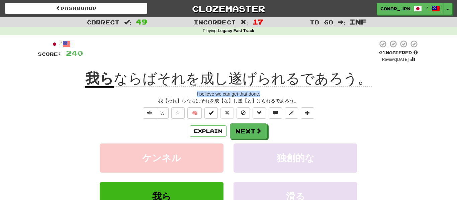
drag, startPoint x: 194, startPoint y: 95, endPoint x: 268, endPoint y: 94, distance: 74.0
click at [268, 94] on div "I believe we can get that done." at bounding box center [228, 94] width 381 height 7
copy div "I believe we can get that done."
click at [210, 134] on button "Explain" at bounding box center [208, 130] width 37 height 11
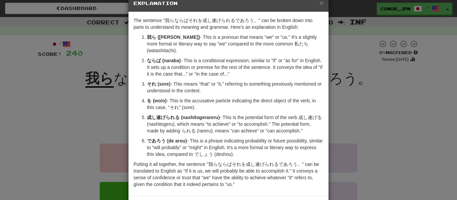
scroll to position [17, 0]
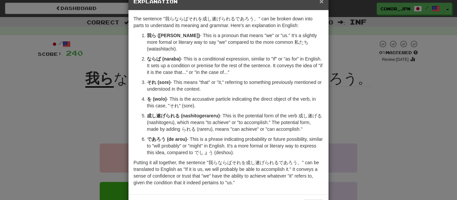
click at [322, 3] on span "×" at bounding box center [322, 1] width 4 height 8
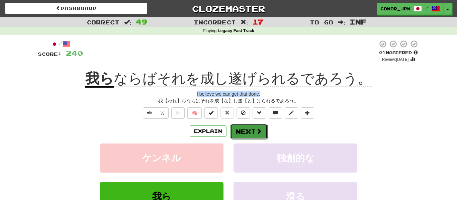
click at [245, 135] on button "Next" at bounding box center [248, 131] width 37 height 15
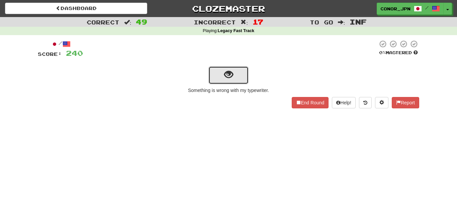
click at [215, 81] on button "show sentence" at bounding box center [228, 75] width 40 height 18
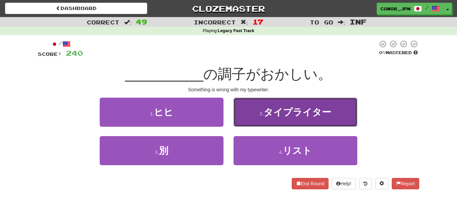
click at [259, 103] on button "2 . タイプライター" at bounding box center [296, 112] width 124 height 29
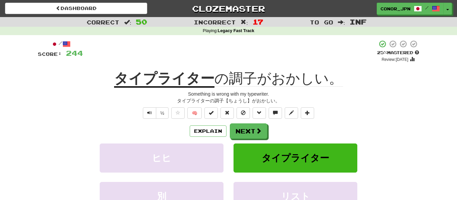
click at [13, 153] on div "Correct : 50 Incorrect : 17 To go : Inf Playing : Legacy Fast Track / Score: 24…" at bounding box center [228, 141] width 457 height 249
click at [241, 136] on button "Next" at bounding box center [248, 131] width 37 height 15
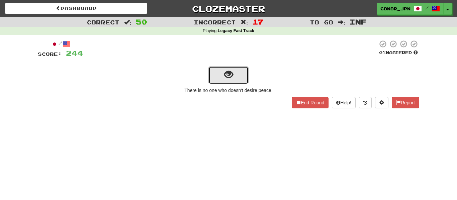
click at [230, 75] on span "show sentence" at bounding box center [228, 74] width 9 height 9
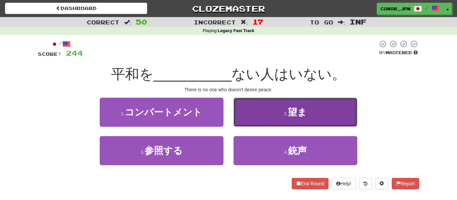
click at [271, 122] on button "2 . 望ま" at bounding box center [296, 112] width 124 height 29
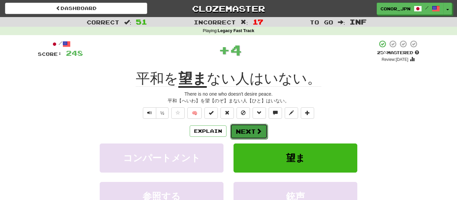
click at [242, 129] on button "Next" at bounding box center [248, 131] width 37 height 15
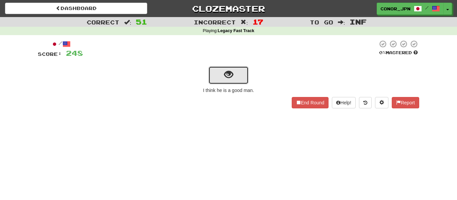
click at [219, 79] on button "show sentence" at bounding box center [228, 75] width 40 height 18
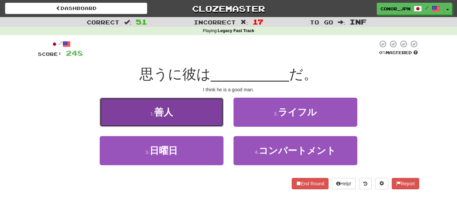
click at [155, 117] on span "善人" at bounding box center [163, 112] width 19 height 10
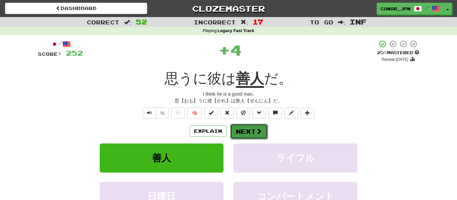
click at [261, 137] on button "Next" at bounding box center [248, 131] width 37 height 15
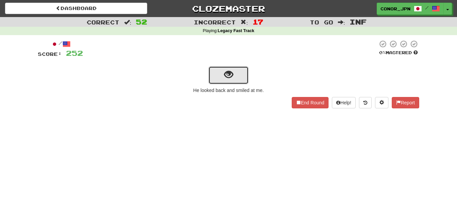
click at [235, 77] on button "show sentence" at bounding box center [228, 75] width 40 height 18
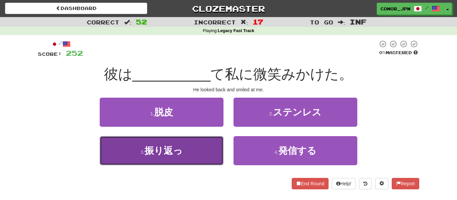
click at [185, 145] on button "3 . 振り返っ" at bounding box center [162, 150] width 124 height 29
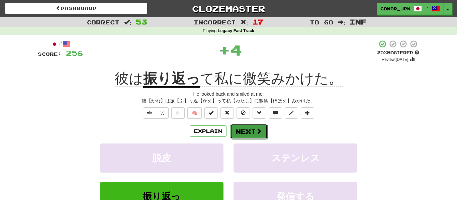
click at [265, 128] on button "Next" at bounding box center [248, 131] width 37 height 15
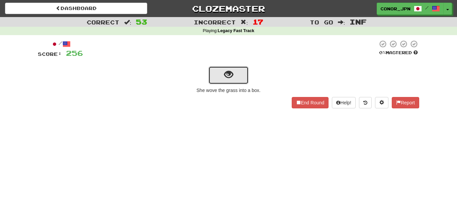
click at [224, 74] on span "show sentence" at bounding box center [228, 74] width 9 height 9
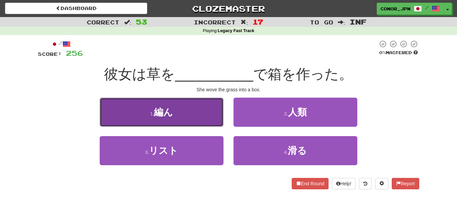
click at [154, 118] on button "1 . 編ん" at bounding box center [162, 112] width 124 height 29
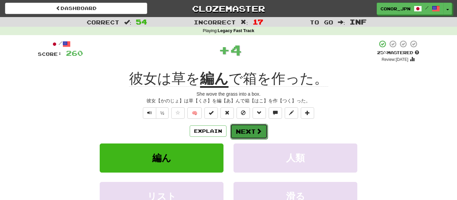
click at [249, 128] on button "Next" at bounding box center [248, 131] width 37 height 15
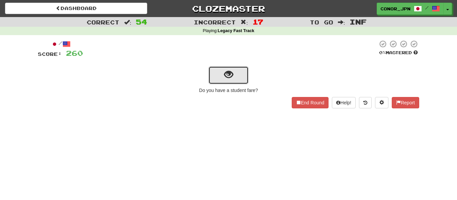
click at [221, 75] on button "show sentence" at bounding box center [228, 75] width 40 height 18
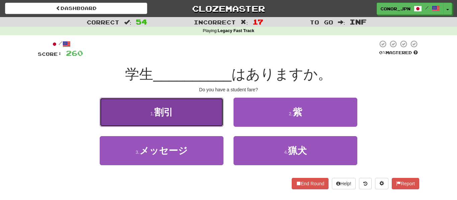
click at [174, 107] on button "1 . 割引" at bounding box center [162, 112] width 124 height 29
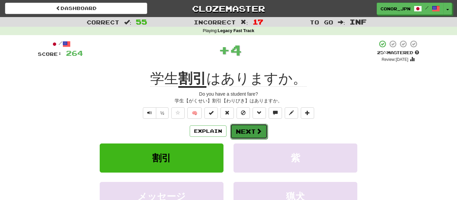
click at [245, 131] on button "Next" at bounding box center [248, 131] width 37 height 15
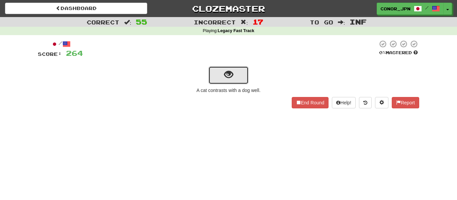
click at [227, 73] on span "show sentence" at bounding box center [228, 74] width 9 height 9
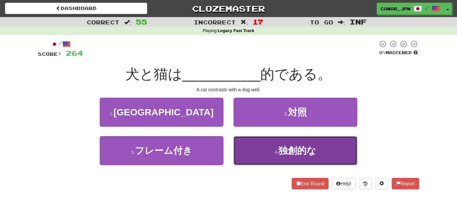
click at [257, 150] on button "4 . 独創的な" at bounding box center [296, 150] width 124 height 29
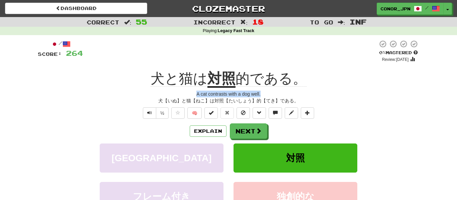
drag, startPoint x: 194, startPoint y: 94, endPoint x: 264, endPoint y: 91, distance: 70.7
click at [264, 91] on div "A cat contrasts with a dog well." at bounding box center [228, 94] width 381 height 7
copy div "A cat contrasts with a dog well."
click at [242, 135] on button "Next" at bounding box center [248, 131] width 37 height 15
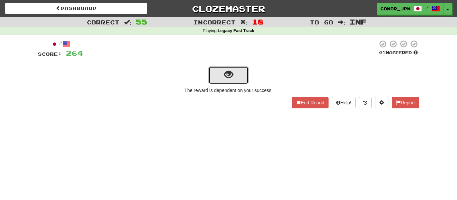
click at [220, 77] on button "show sentence" at bounding box center [228, 75] width 40 height 18
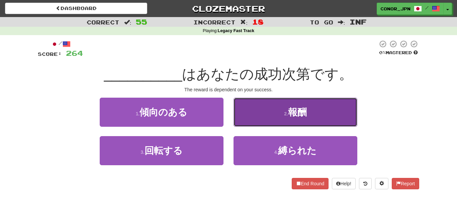
click at [269, 106] on button "2 . 報酬" at bounding box center [296, 112] width 124 height 29
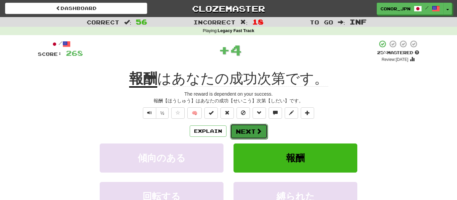
click at [237, 127] on button "Next" at bounding box center [248, 131] width 37 height 15
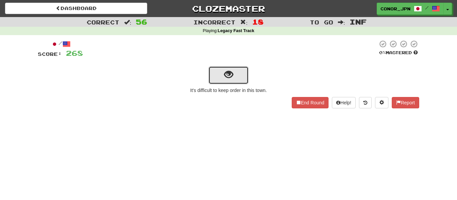
click at [229, 78] on span "show sentence" at bounding box center [228, 74] width 9 height 9
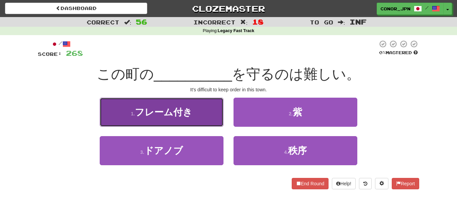
click at [196, 111] on button "1 . フレーム付き" at bounding box center [162, 112] width 124 height 29
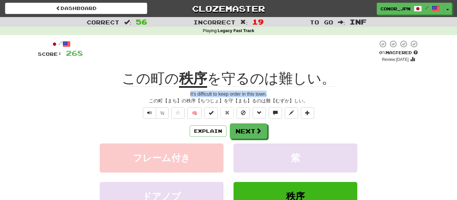
drag, startPoint x: 189, startPoint y: 95, endPoint x: 269, endPoint y: 92, distance: 79.7
click at [269, 92] on div "It's difficult to keep order in this town." at bounding box center [228, 94] width 381 height 7
copy div "It's difficult to keep order in this town."
click at [243, 128] on button "Next" at bounding box center [248, 131] width 37 height 15
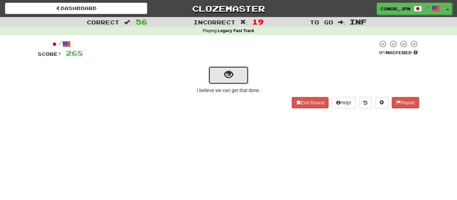
click at [216, 82] on button "show sentence" at bounding box center [228, 75] width 40 height 18
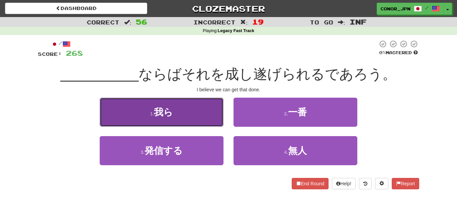
click at [171, 113] on span "我ら" at bounding box center [163, 112] width 19 height 10
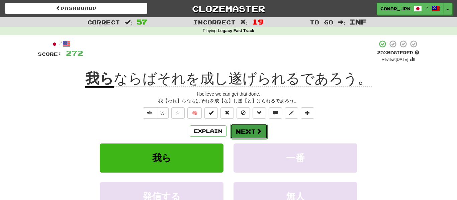
click at [263, 133] on button "Next" at bounding box center [248, 131] width 37 height 15
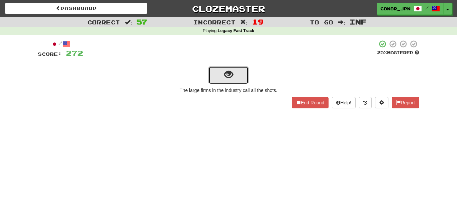
click at [224, 81] on button "show sentence" at bounding box center [228, 75] width 40 height 18
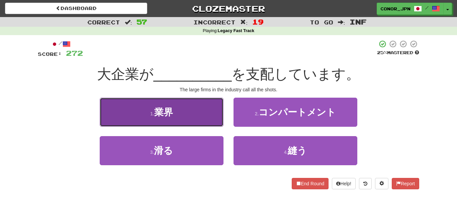
click at [123, 115] on button "1 . 業界" at bounding box center [162, 112] width 124 height 29
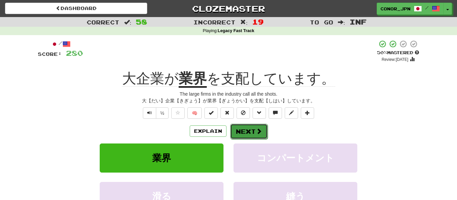
click at [252, 135] on button "Next" at bounding box center [248, 131] width 37 height 15
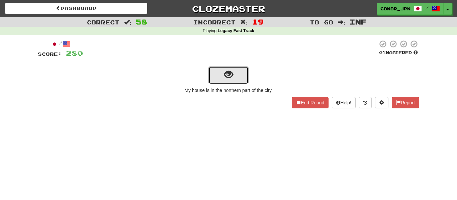
click at [224, 78] on span "show sentence" at bounding box center [228, 74] width 9 height 9
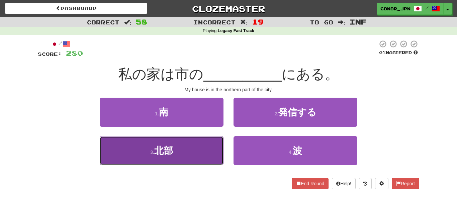
click at [158, 150] on span "北部" at bounding box center [163, 151] width 19 height 10
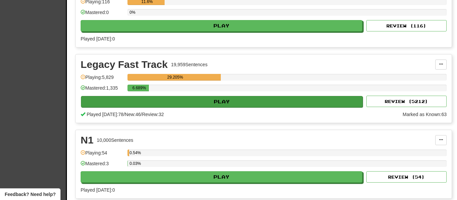
scroll to position [397, 0]
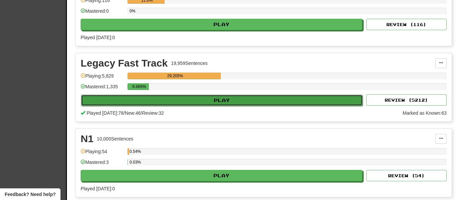
click at [131, 105] on button "Play" at bounding box center [222, 100] width 282 height 11
select select "********"
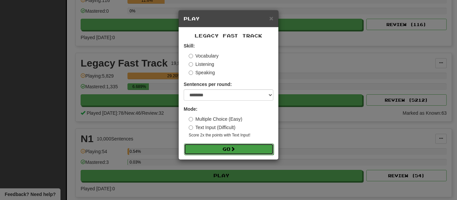
click at [235, 153] on button "Go" at bounding box center [229, 149] width 90 height 11
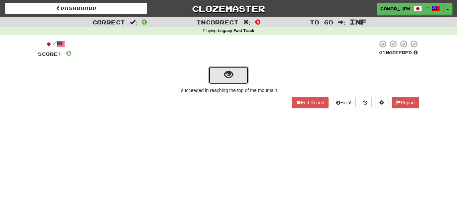
click at [213, 78] on button "show sentence" at bounding box center [228, 75] width 40 height 18
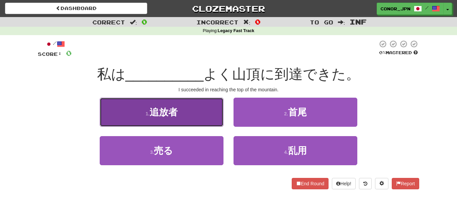
click at [198, 105] on button "1 . 追放者" at bounding box center [162, 112] width 124 height 29
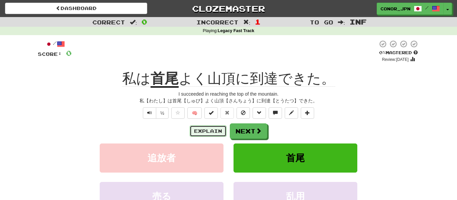
click at [207, 130] on button "Explain" at bounding box center [208, 130] width 37 height 11
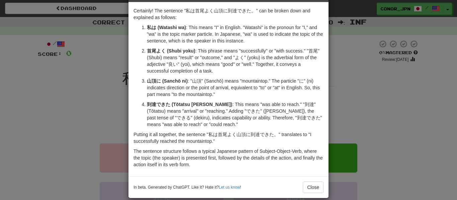
scroll to position [33, 0]
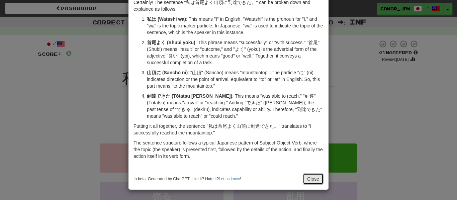
click at [306, 181] on button "Close" at bounding box center [313, 178] width 21 height 11
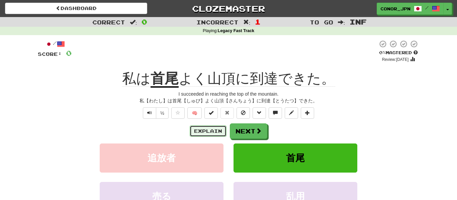
click at [194, 131] on button "Explain" at bounding box center [208, 130] width 37 height 11
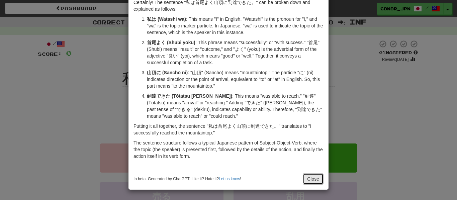
click at [311, 176] on button "Close" at bounding box center [313, 178] width 21 height 11
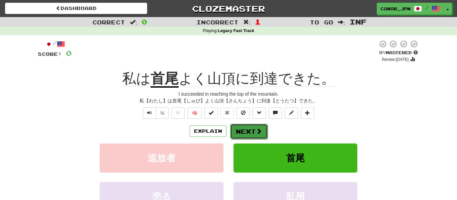
click at [251, 134] on button "Next" at bounding box center [248, 131] width 37 height 15
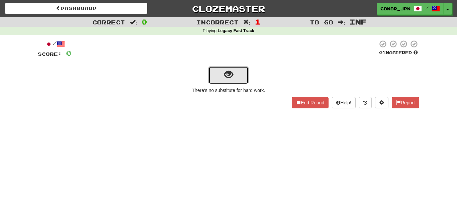
click at [218, 76] on button "show sentence" at bounding box center [228, 75] width 40 height 18
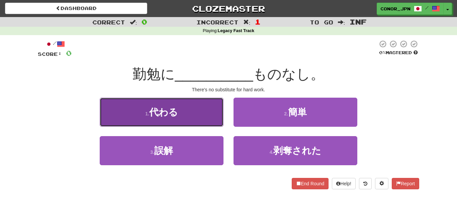
click at [219, 110] on button "1 . 代わる" at bounding box center [162, 112] width 124 height 29
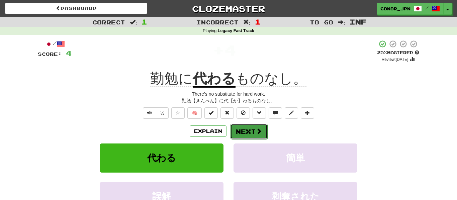
click at [247, 131] on button "Next" at bounding box center [248, 131] width 37 height 15
